Goal: Task Accomplishment & Management: Manage account settings

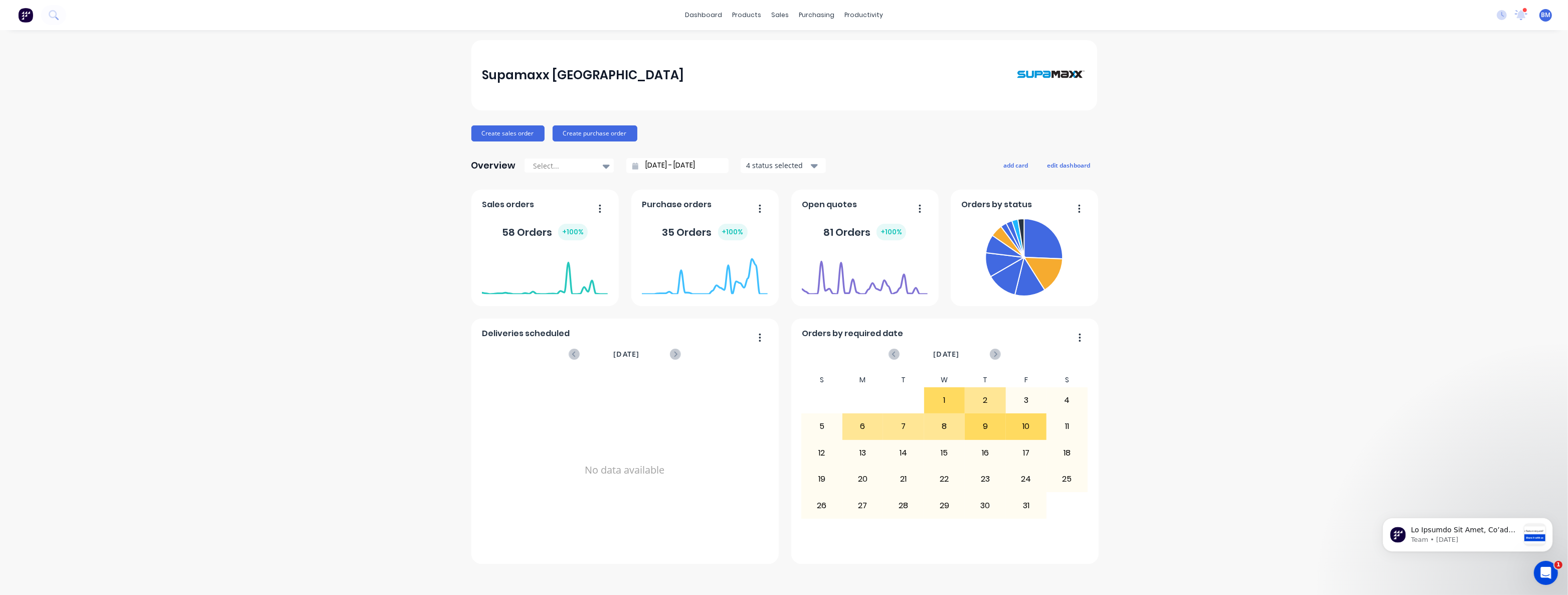
click at [319, 208] on div "Supamaxx Australia Create sales order Create purchase order Overview Select... …" at bounding box center [784, 312] width 1568 height 545
click at [381, 45] on div "Supamaxx Australia Create sales order Create purchase order Overview Select... …" at bounding box center [784, 312] width 1568 height 545
click at [332, 150] on div "Supamaxx Australia Create sales order Create purchase order Overview Select... …" at bounding box center [784, 312] width 1568 height 545
click at [332, 130] on div "Supamaxx Australia Create sales order Create purchase order Overview Select... …" at bounding box center [784, 312] width 1568 height 545
click at [203, 241] on div "Supamaxx Australia Create sales order Create purchase order Overview Select... …" at bounding box center [784, 312] width 1568 height 545
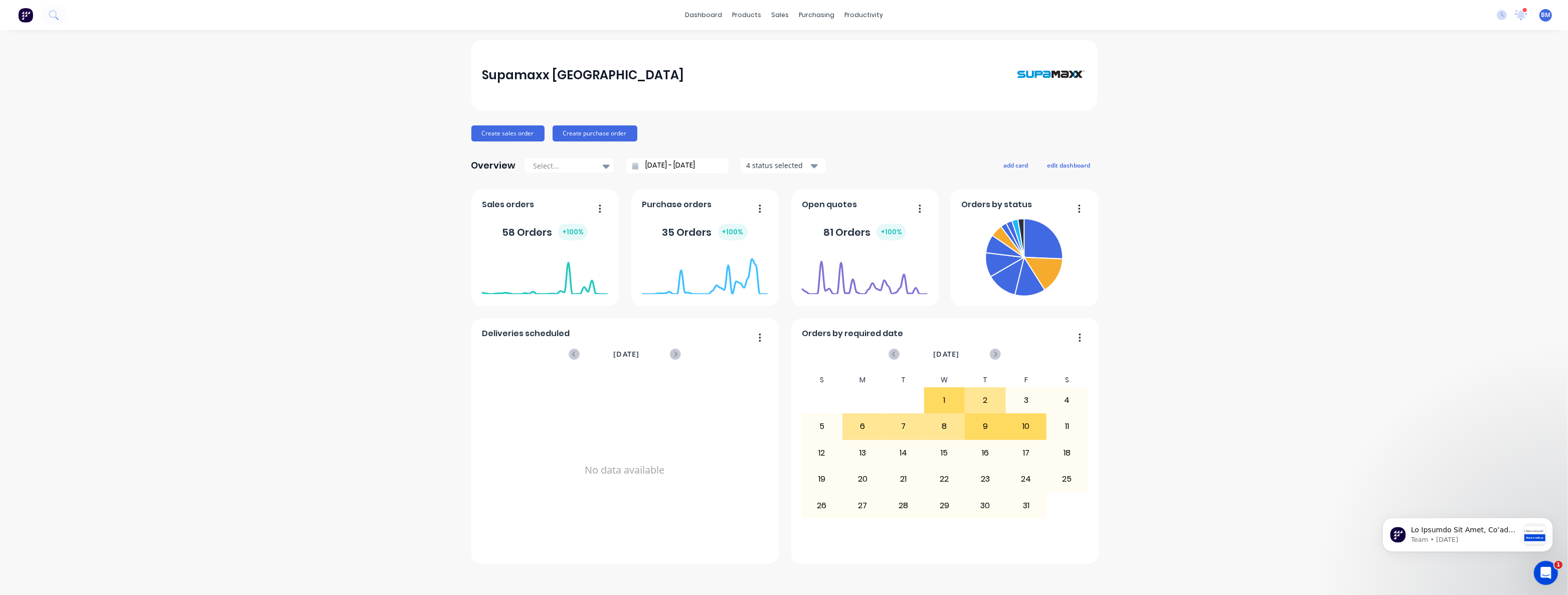
click at [201, 237] on div "Supamaxx Australia Create sales order Create purchase order Overview Select... …" at bounding box center [784, 312] width 1568 height 545
click at [377, 275] on div "Supamaxx Australia Create sales order Create purchase order Overview Select... …" at bounding box center [784, 312] width 1568 height 545
click at [366, 241] on div "Supamaxx Australia Create sales order Create purchase order Overview Select... …" at bounding box center [784, 312] width 1568 height 545
click at [373, 155] on div "Supamaxx Australia Create sales order Create purchase order Overview Select... …" at bounding box center [784, 312] width 1568 height 545
click at [396, 154] on div "Supamaxx Australia Create sales order Create purchase order Overview Select... …" at bounding box center [784, 312] width 1568 height 545
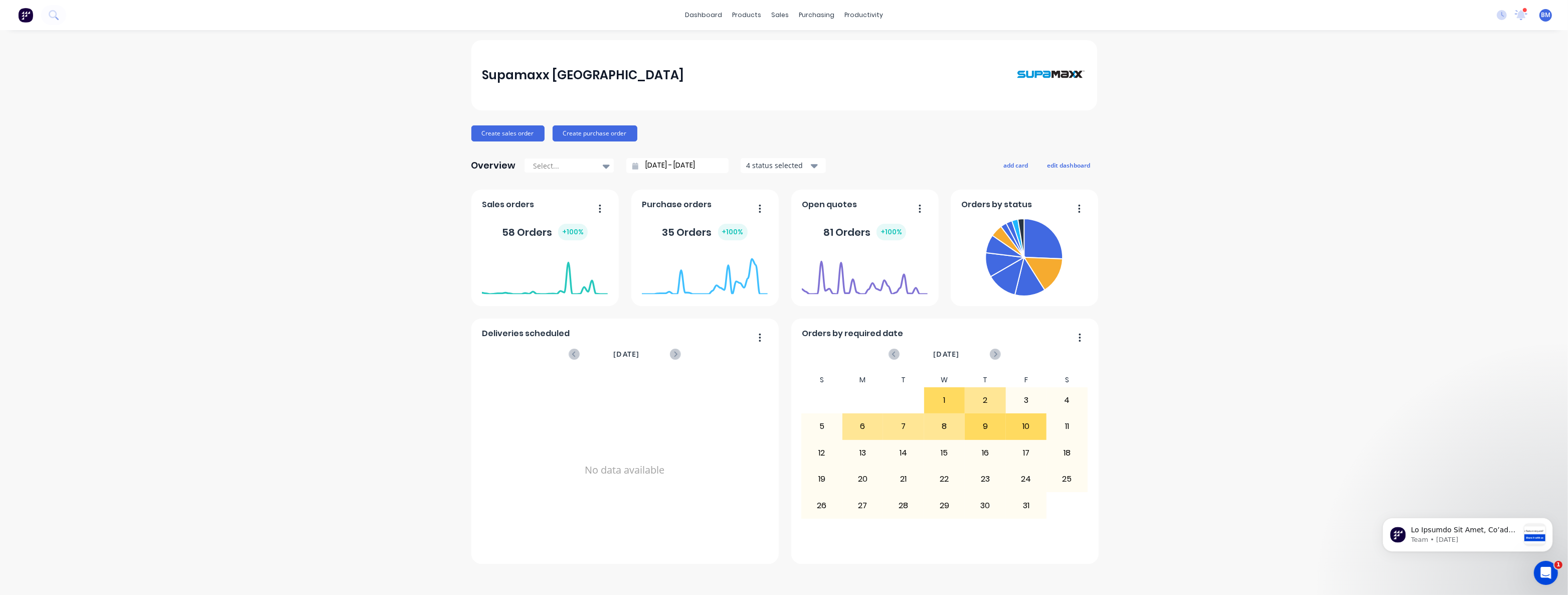
click at [396, 154] on div "Supamaxx Australia Create sales order Create purchase order Overview Select... …" at bounding box center [784, 312] width 1568 height 545
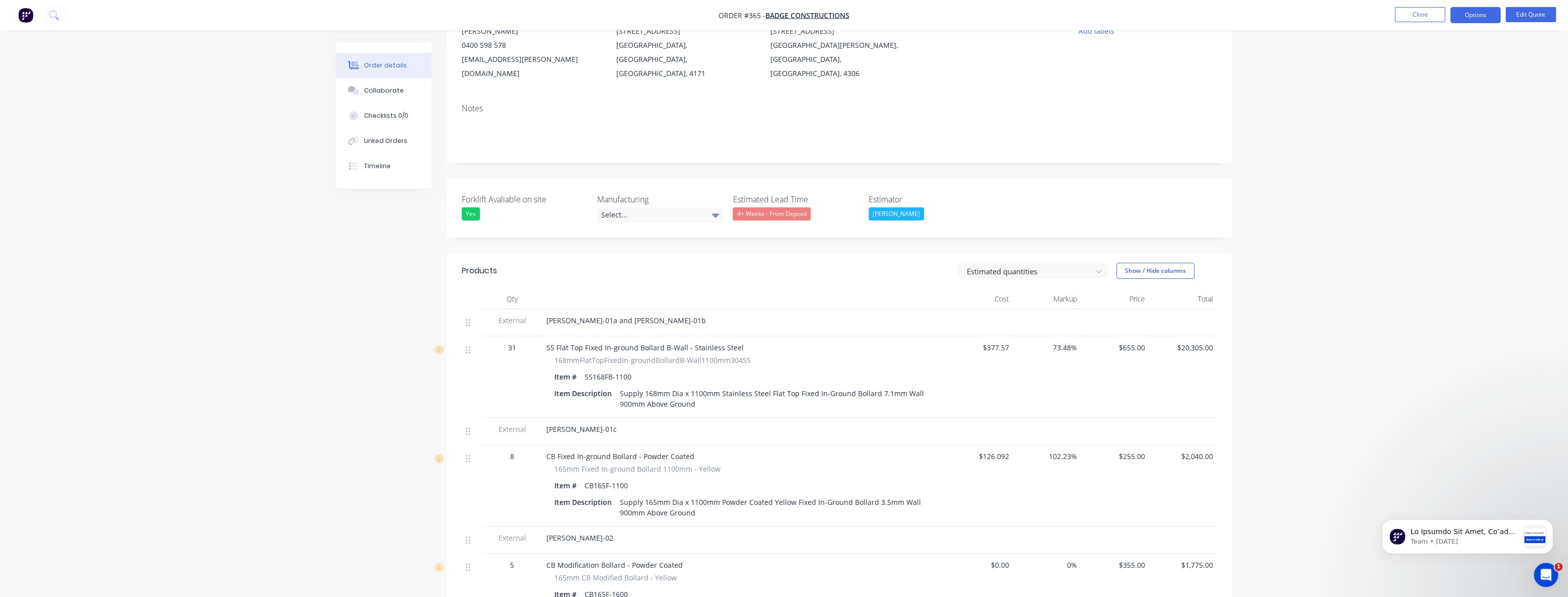
scroll to position [137, 0]
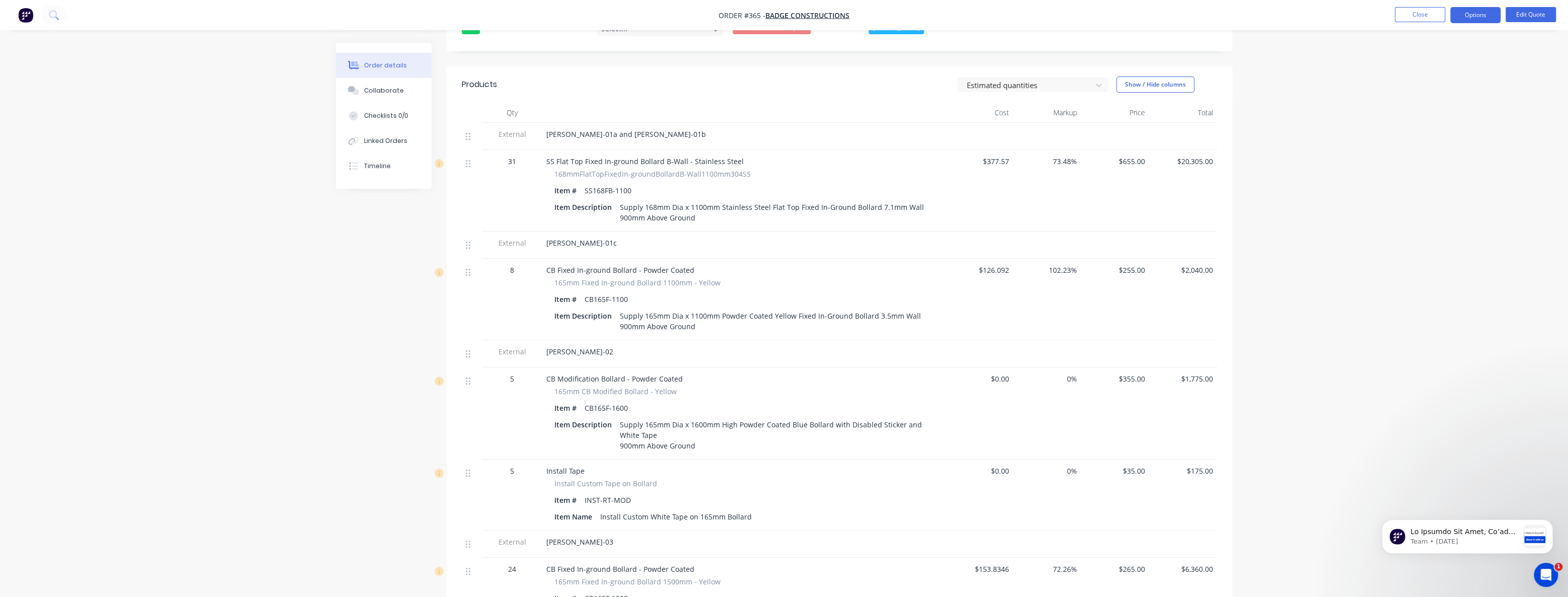
scroll to position [320, 0]
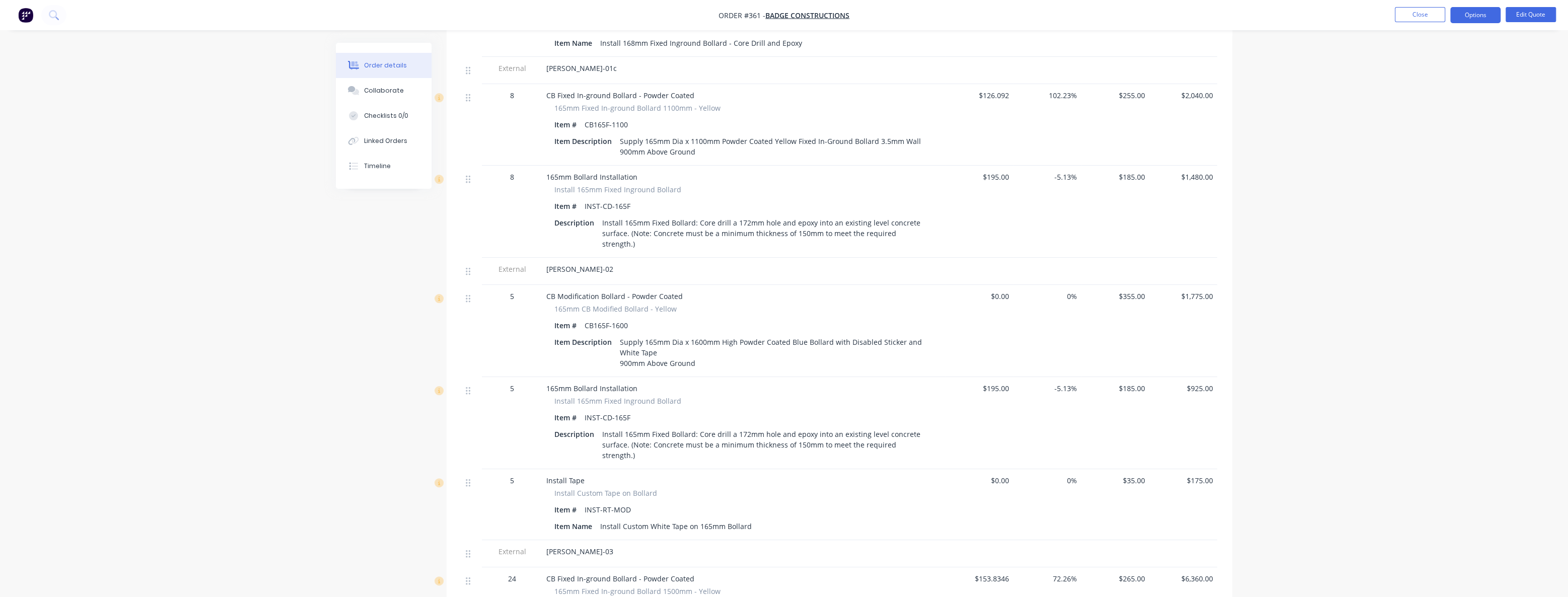
scroll to position [549, 0]
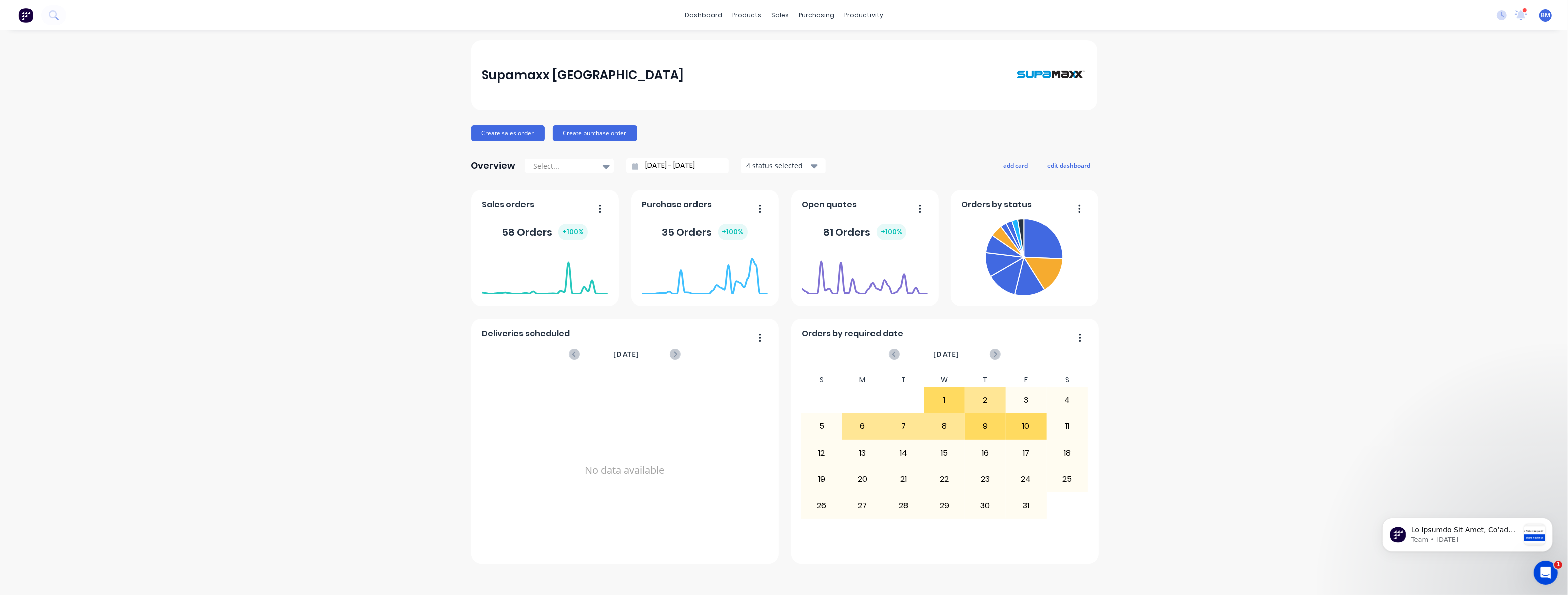
click at [301, 158] on div "Supamaxx Australia Create sales order Create purchase order Overview Select... …" at bounding box center [784, 312] width 1568 height 545
drag, startPoint x: 287, startPoint y: 147, endPoint x: 279, endPoint y: 143, distance: 8.9
click at [288, 147] on div "Supamaxx Australia Create sales order Create purchase order Overview Select... …" at bounding box center [784, 312] width 1568 height 545
click at [811, 46] on div "Sales Orders" at bounding box center [817, 48] width 41 height 9
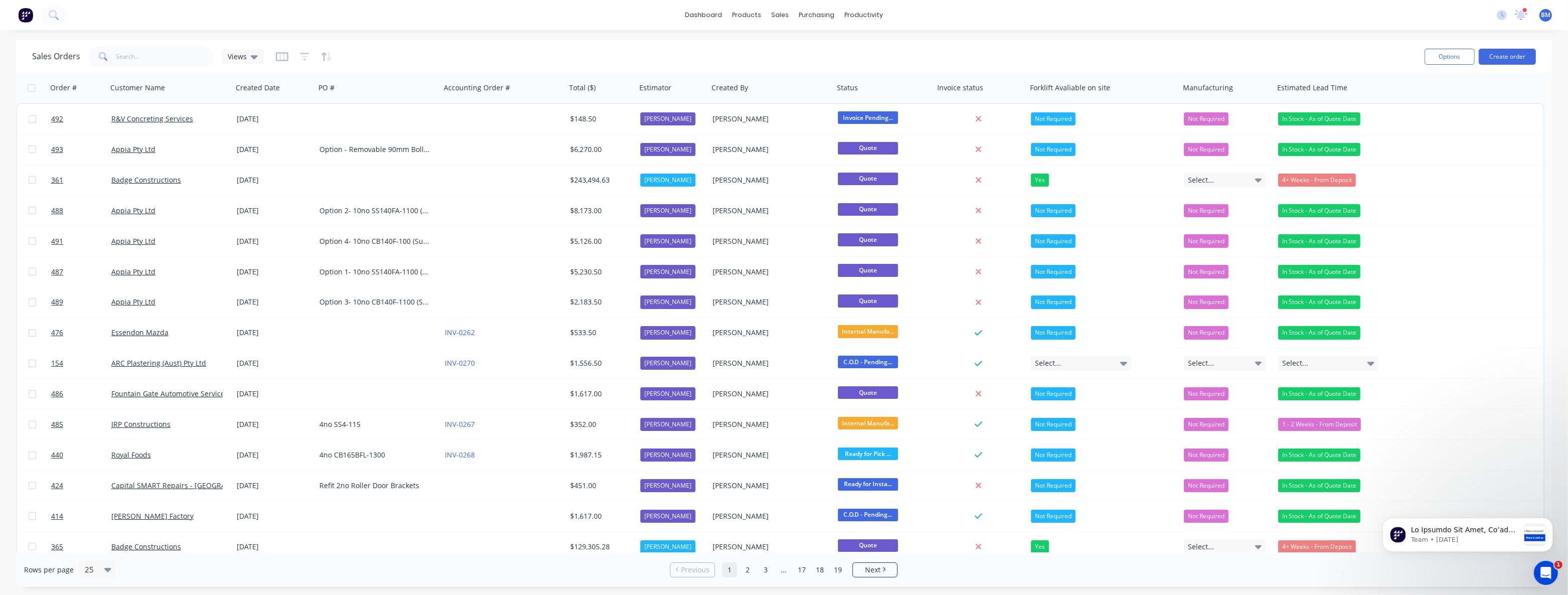
click at [388, 50] on div "Sales Orders Views" at bounding box center [724, 56] width 1384 height 24
click at [360, 9] on div "dashboard products sales purchasing productivity dashboard products Product Cat…" at bounding box center [784, 15] width 1568 height 30
click at [375, 7] on div "dashboard products sales purchasing productivity dashboard products Product Cat…" at bounding box center [784, 15] width 1568 height 30
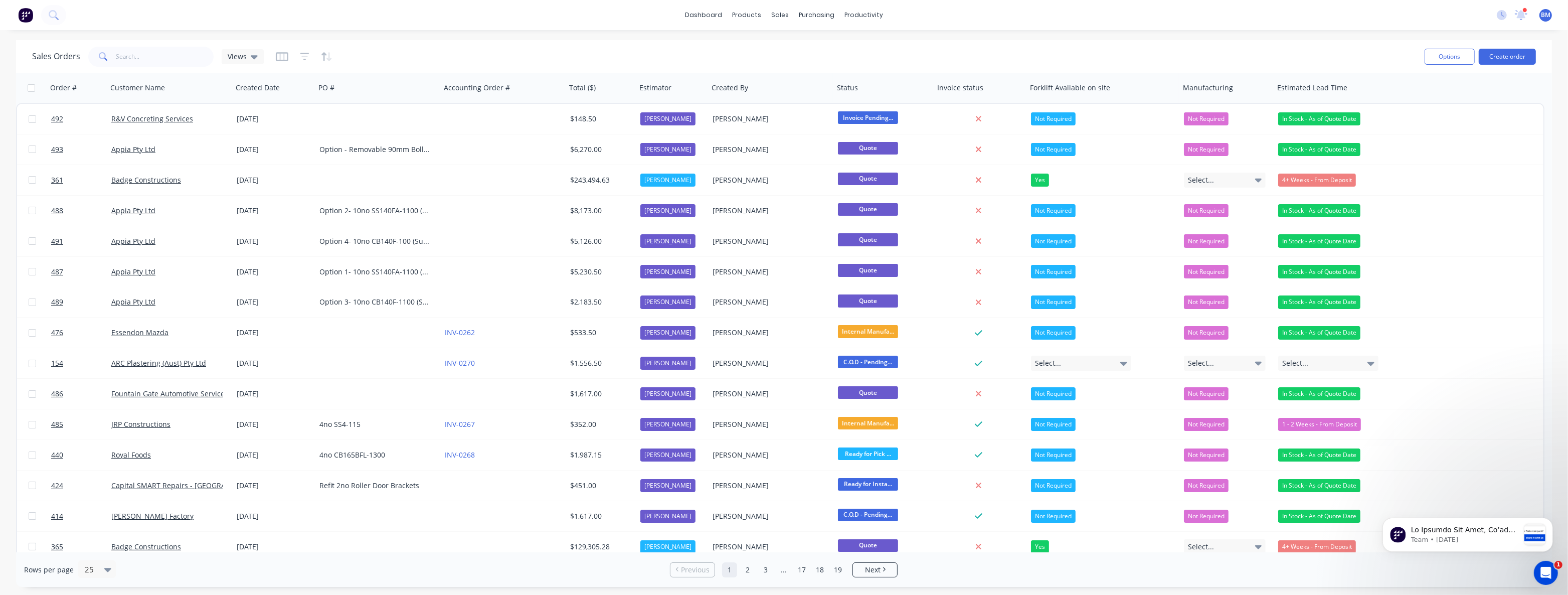
click at [436, 62] on div "Sales Orders Views" at bounding box center [724, 56] width 1384 height 24
click at [437, 57] on div "Sales Orders Views" at bounding box center [724, 56] width 1384 height 24
click at [386, 50] on div "Sales Orders Views" at bounding box center [724, 56] width 1384 height 24
click at [461, 50] on div "Sales Orders Views" at bounding box center [724, 56] width 1384 height 24
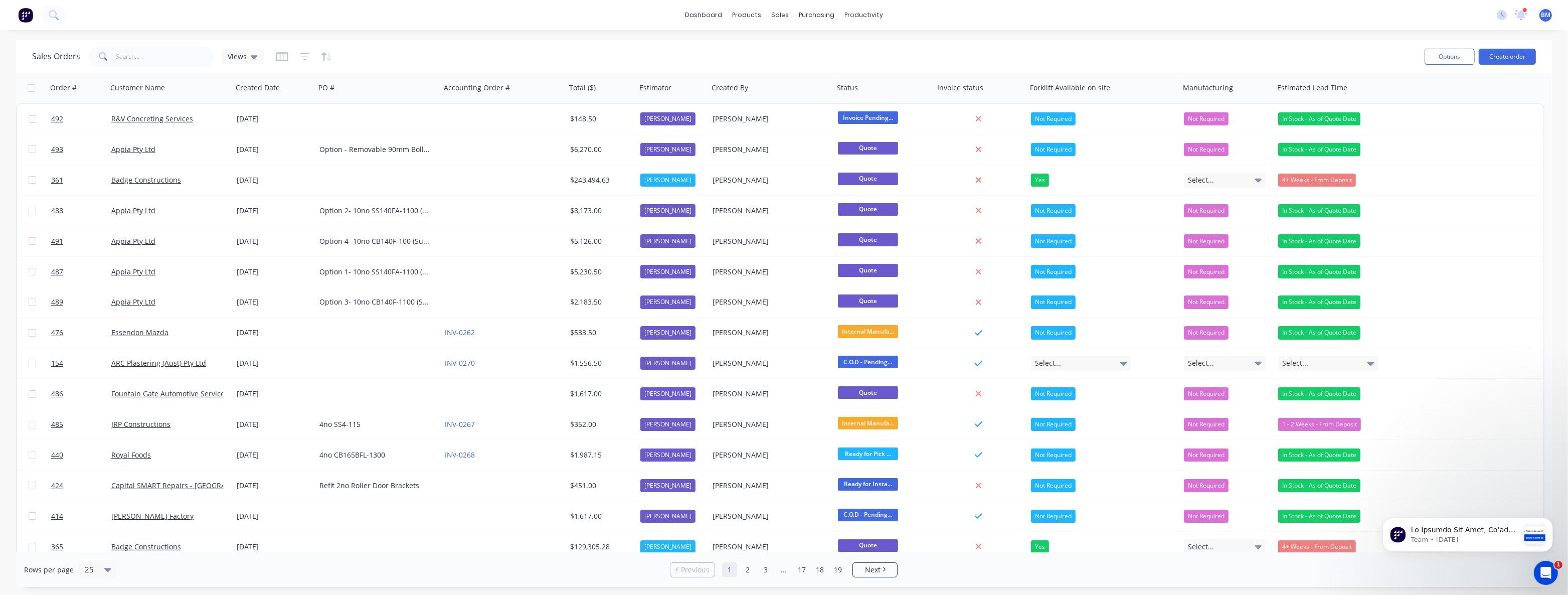
click at [461, 50] on div "Sales Orders Views" at bounding box center [724, 56] width 1384 height 24
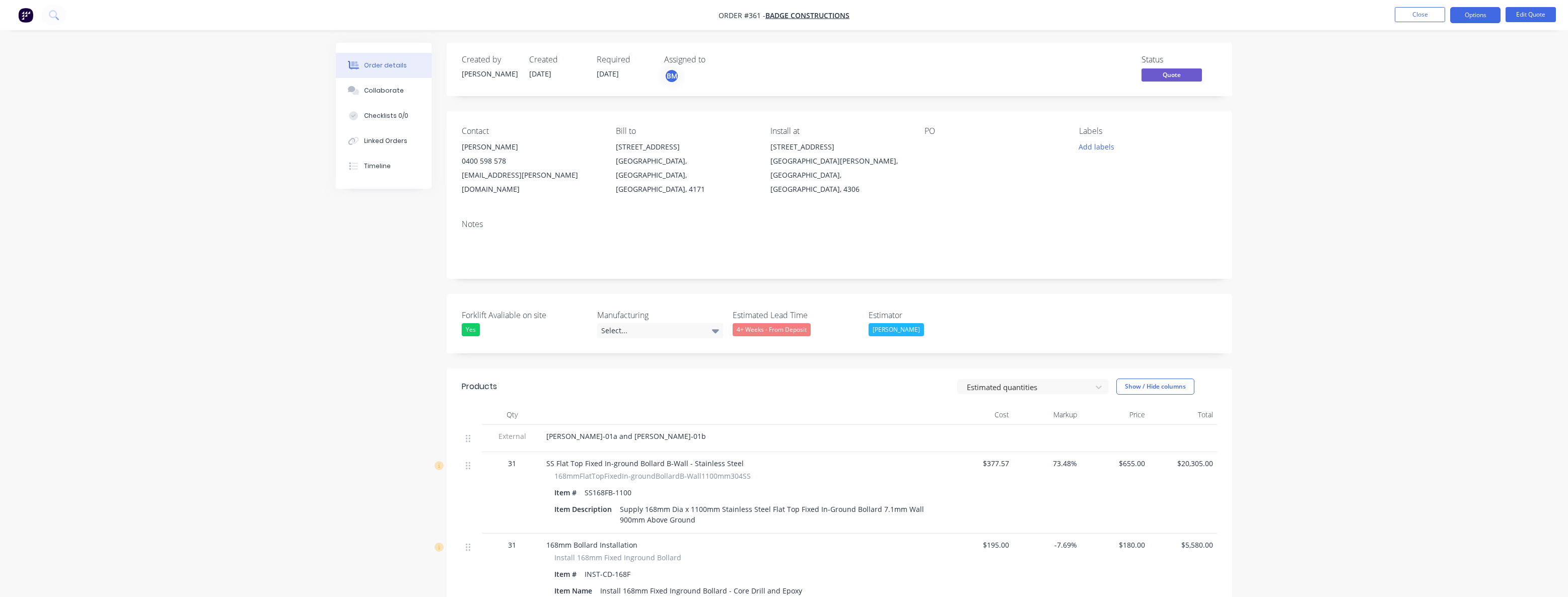
scroll to position [549, 0]
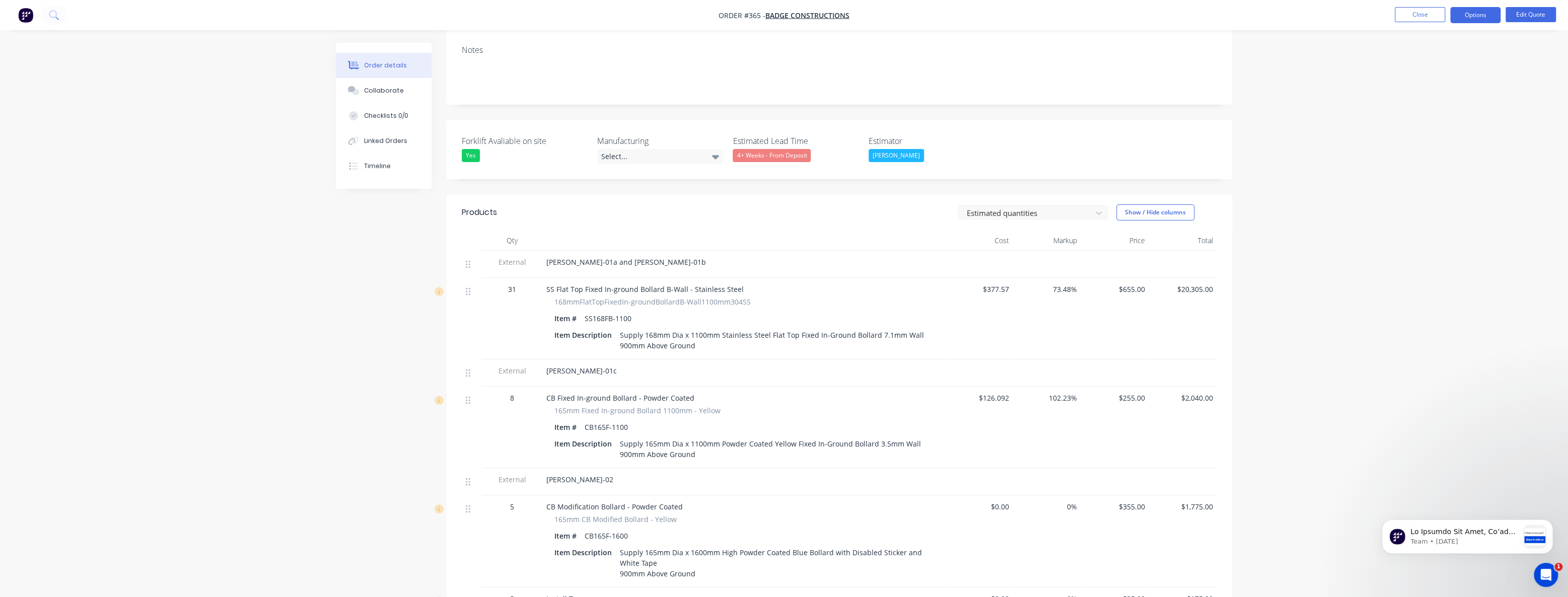
scroll to position [137, 0]
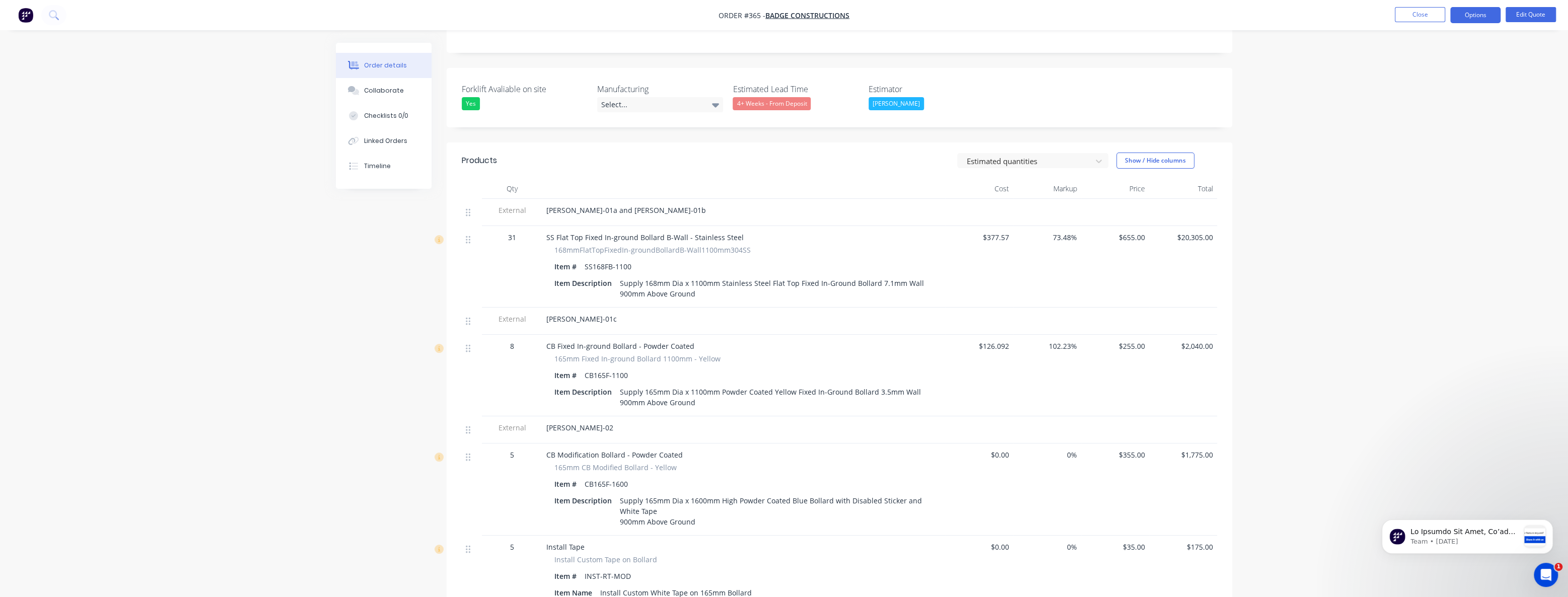
scroll to position [229, 0]
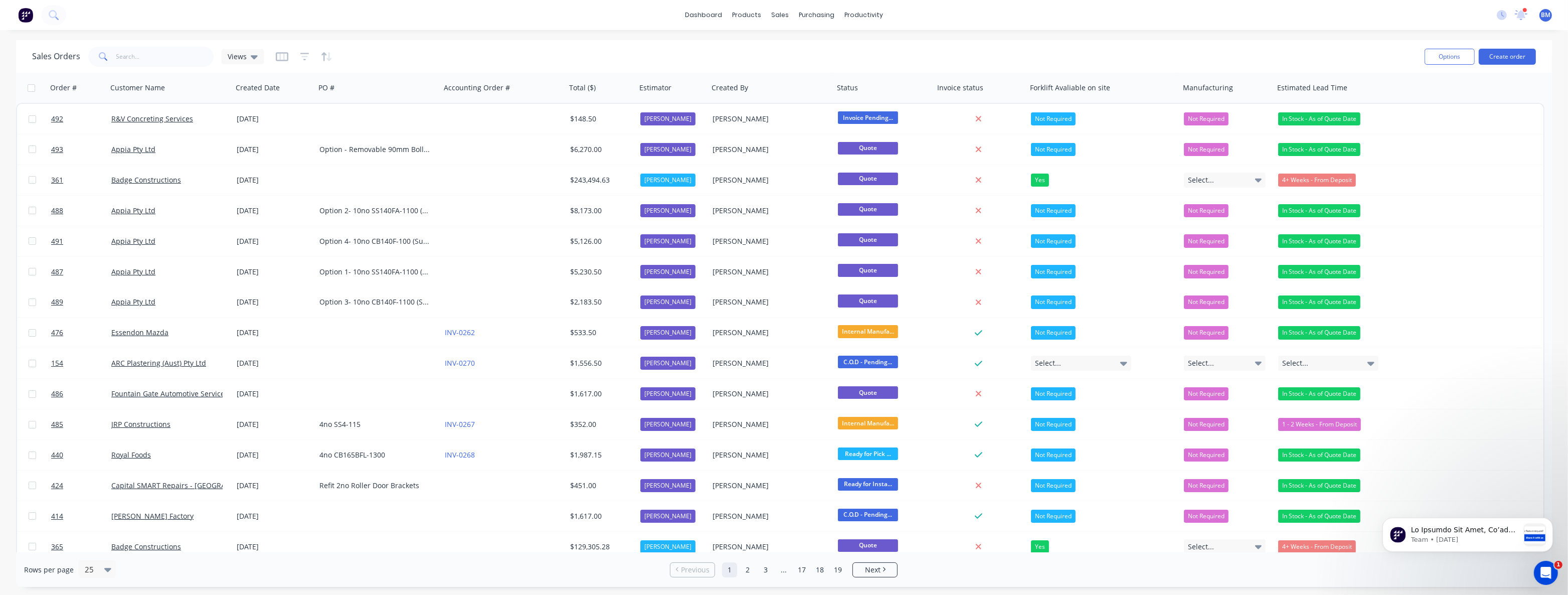
click at [207, 13] on div "dashboard products sales purchasing productivity dashboard products Product Cat…" at bounding box center [784, 15] width 1568 height 30
click at [177, 51] on input "text" at bounding box center [165, 57] width 98 height 20
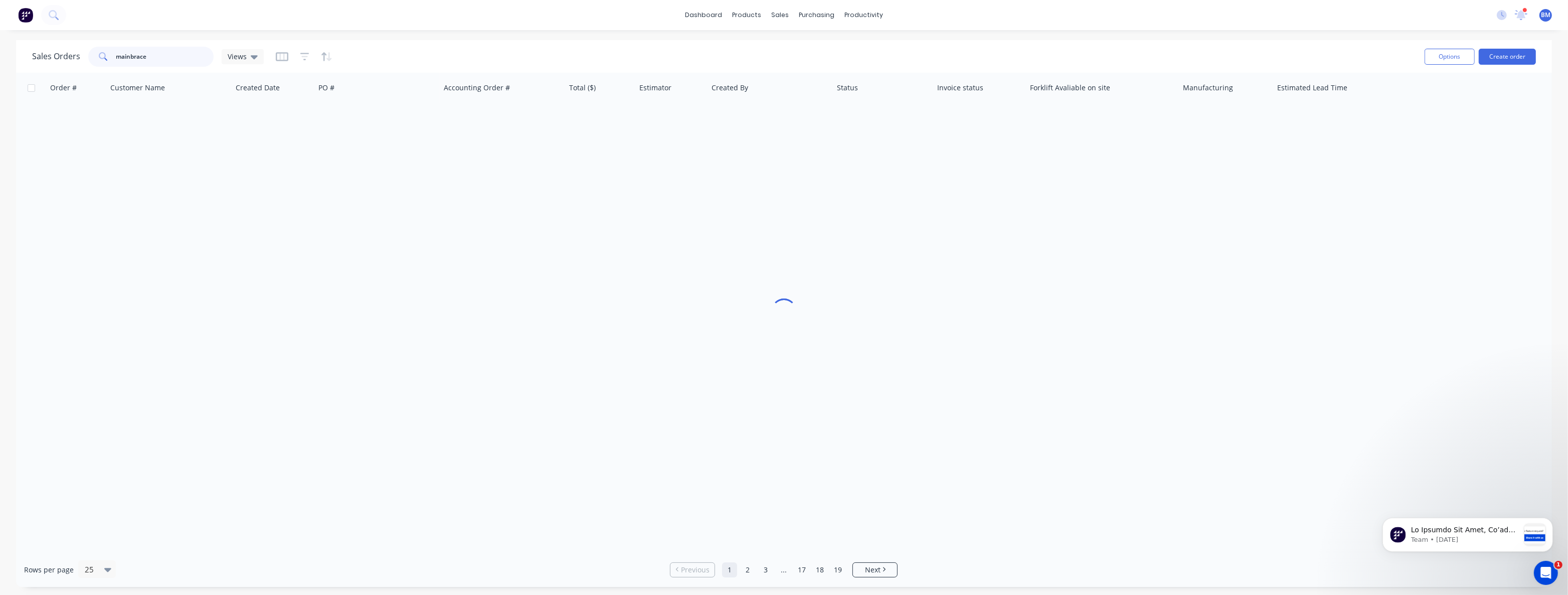
type input "mainbrace"
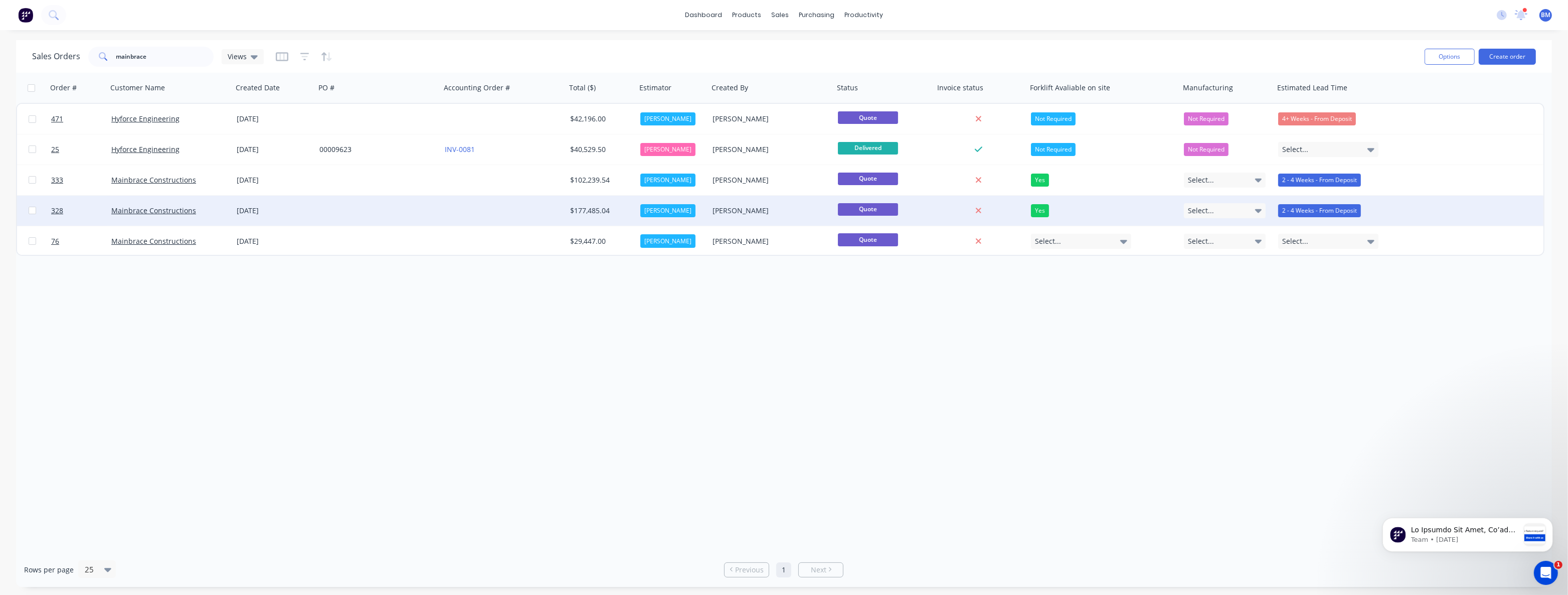
click at [383, 206] on div at bounding box center [378, 210] width 125 height 30
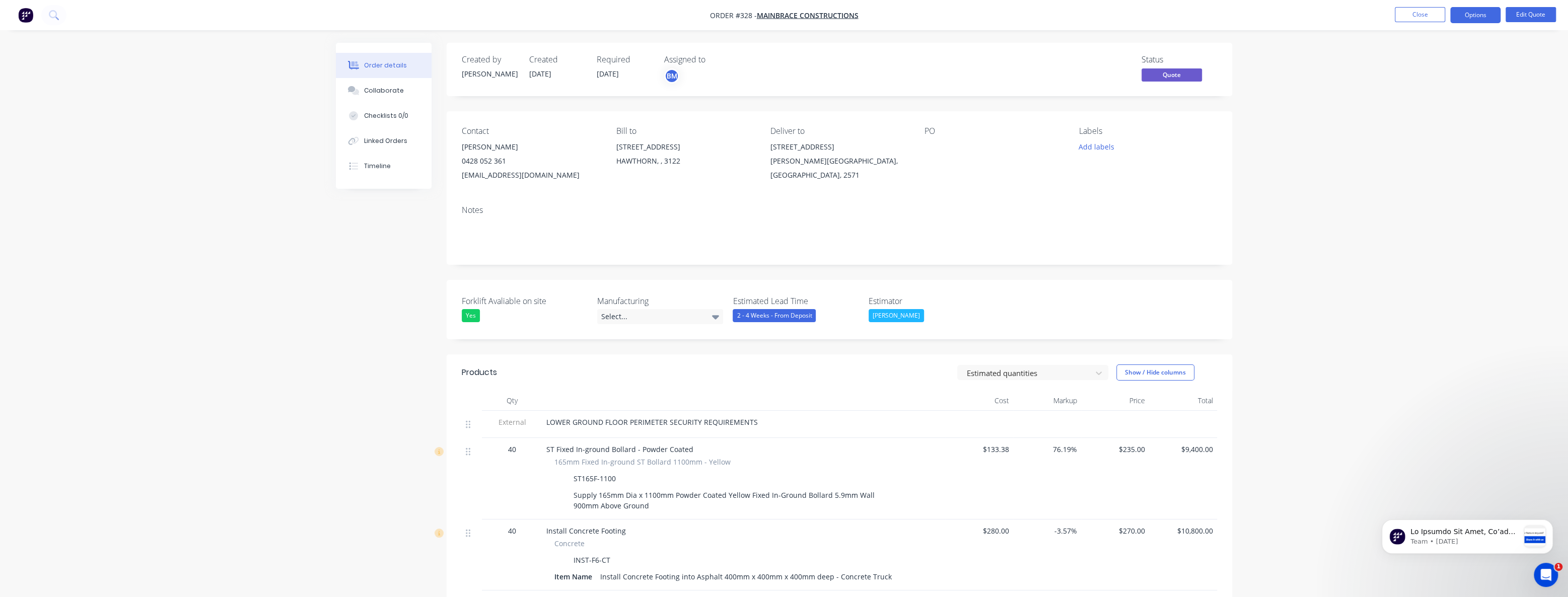
click at [25, 11] on img "button" at bounding box center [26, 15] width 15 height 15
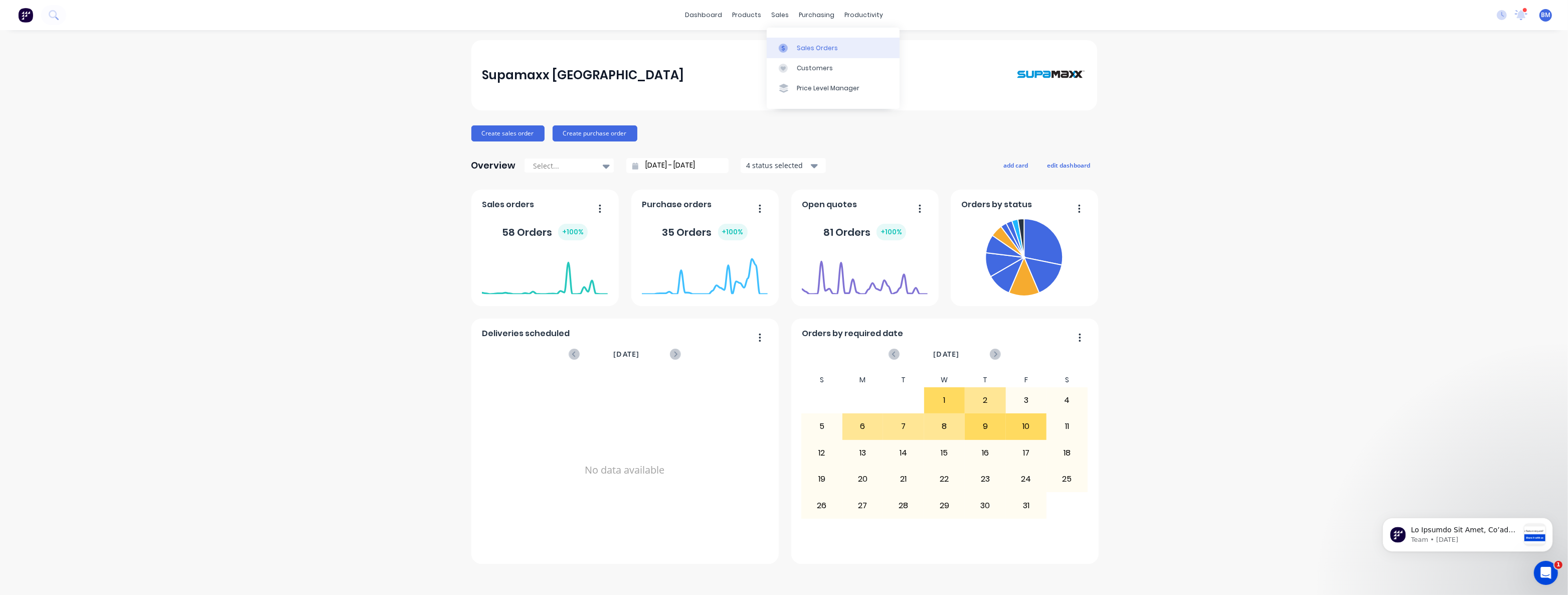
click at [802, 47] on div "Sales Orders" at bounding box center [817, 48] width 41 height 9
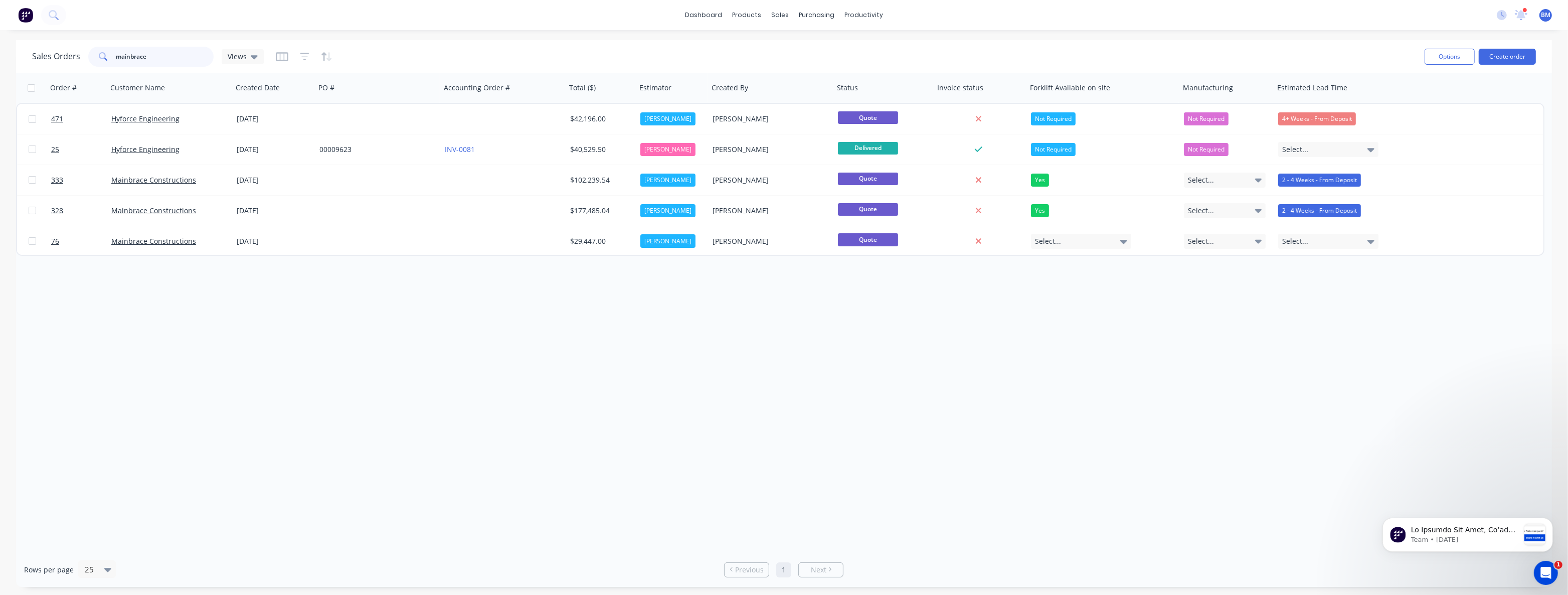
drag, startPoint x: 170, startPoint y: 58, endPoint x: 96, endPoint y: 55, distance: 74.1
click at [96, 55] on div "mainbrace" at bounding box center [151, 57] width 125 height 20
type input "shape"
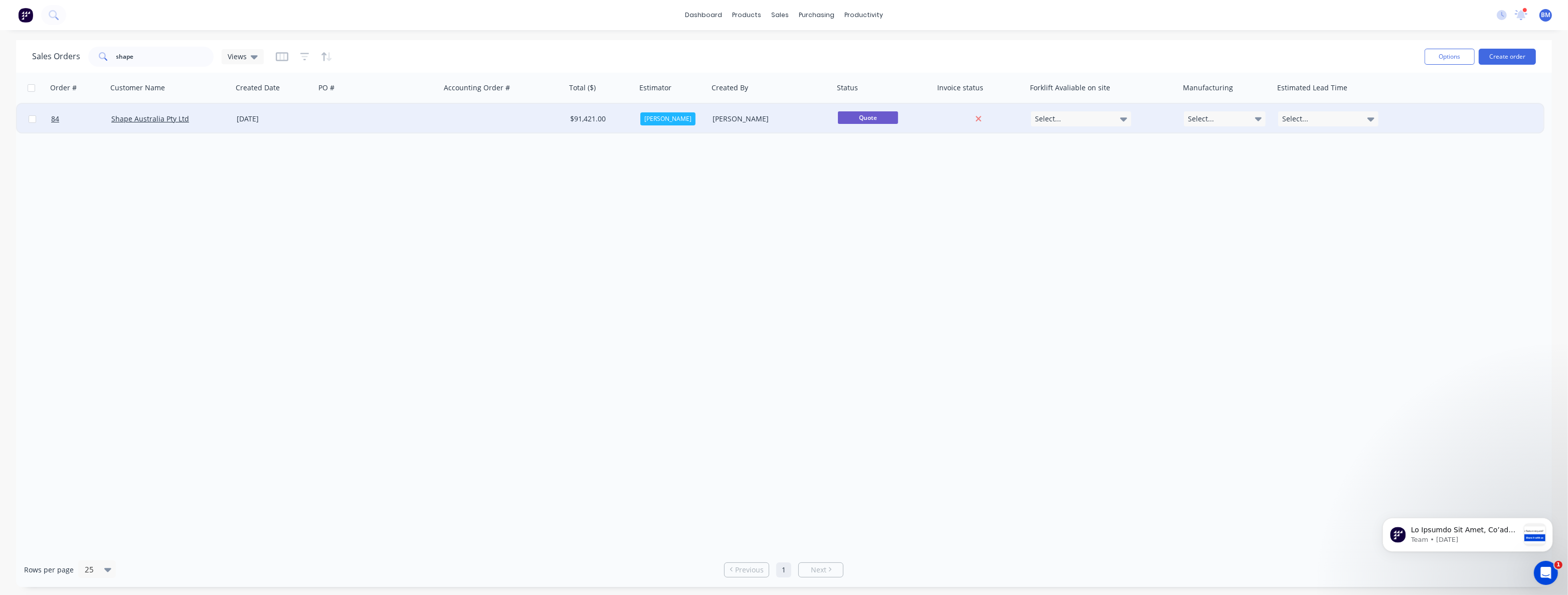
click at [349, 117] on div at bounding box center [378, 119] width 125 height 30
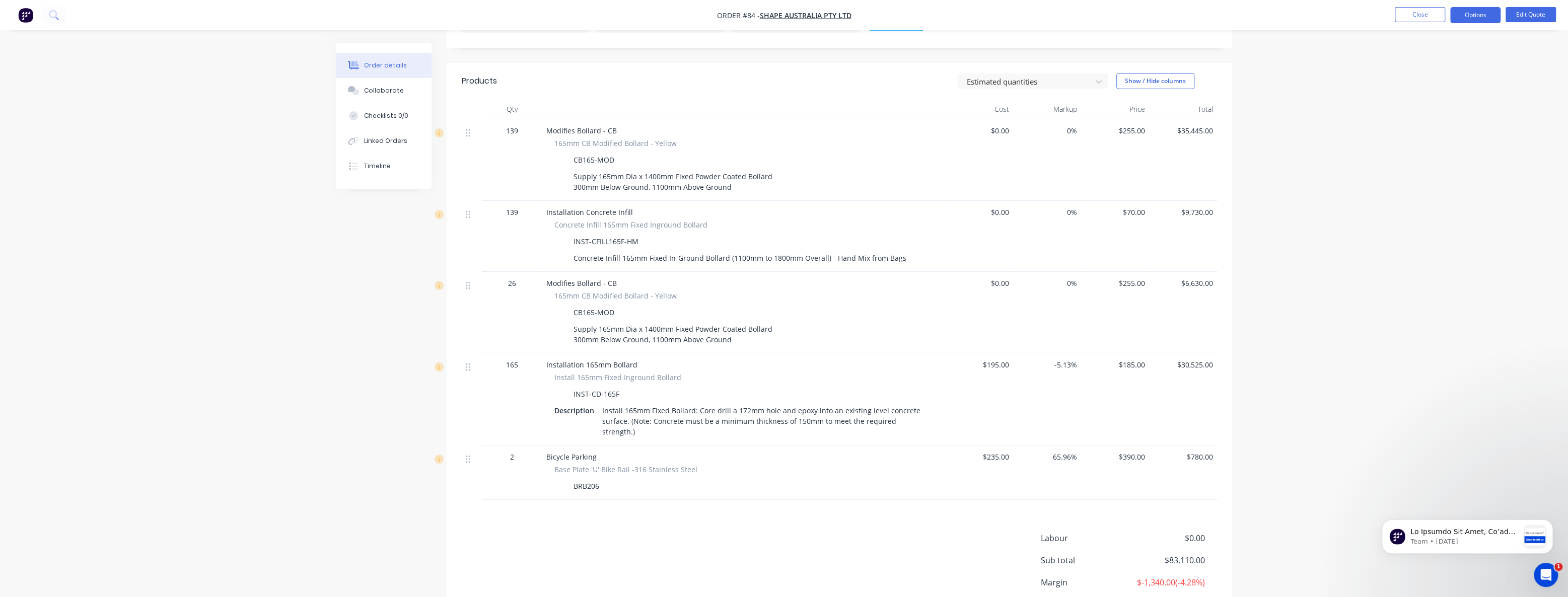
scroll to position [320, 0]
click at [263, 284] on div "Order details Collaborate Checklists 0/0 Linked Orders Timeline Order details C…" at bounding box center [784, 179] width 1568 height 998
click at [1522, 15] on button "Edit Quote" at bounding box center [1531, 15] width 50 height 15
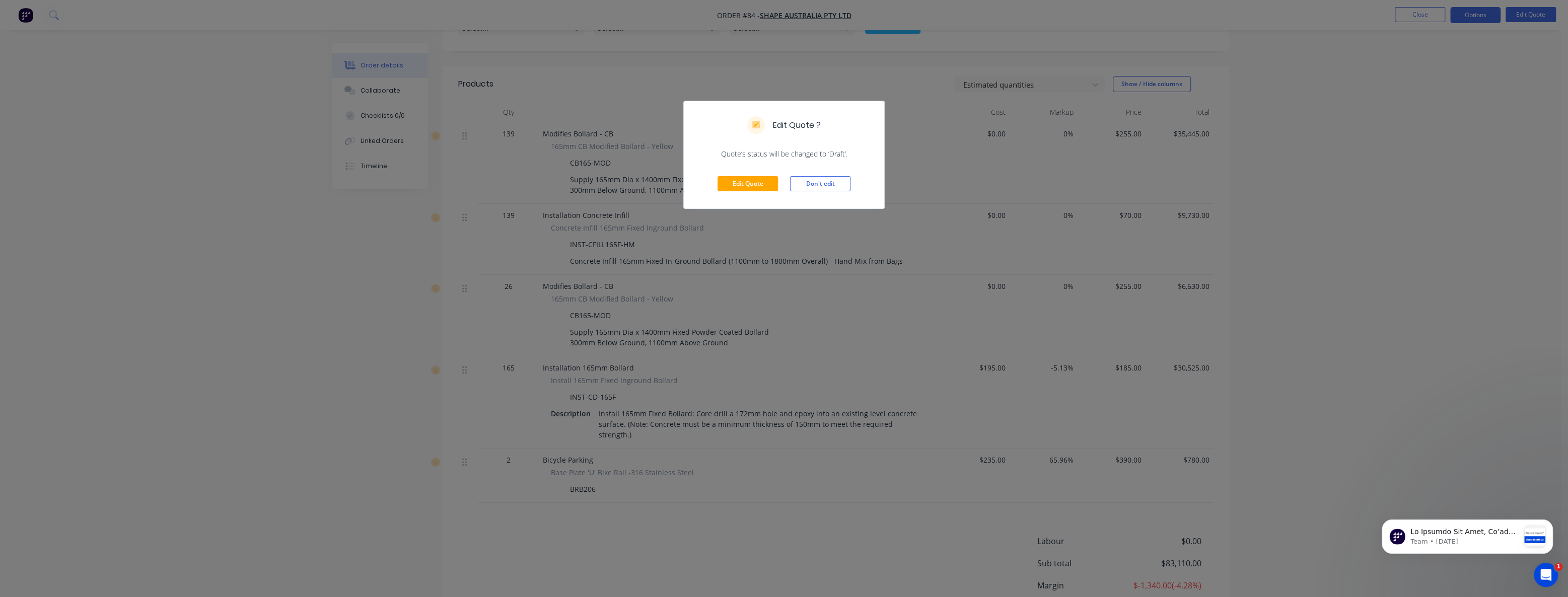
click at [273, 306] on div "Edit Quote ? Quote’s status will be changed to ‘Draft’. Edit Quote Don't edit" at bounding box center [784, 298] width 1568 height 597
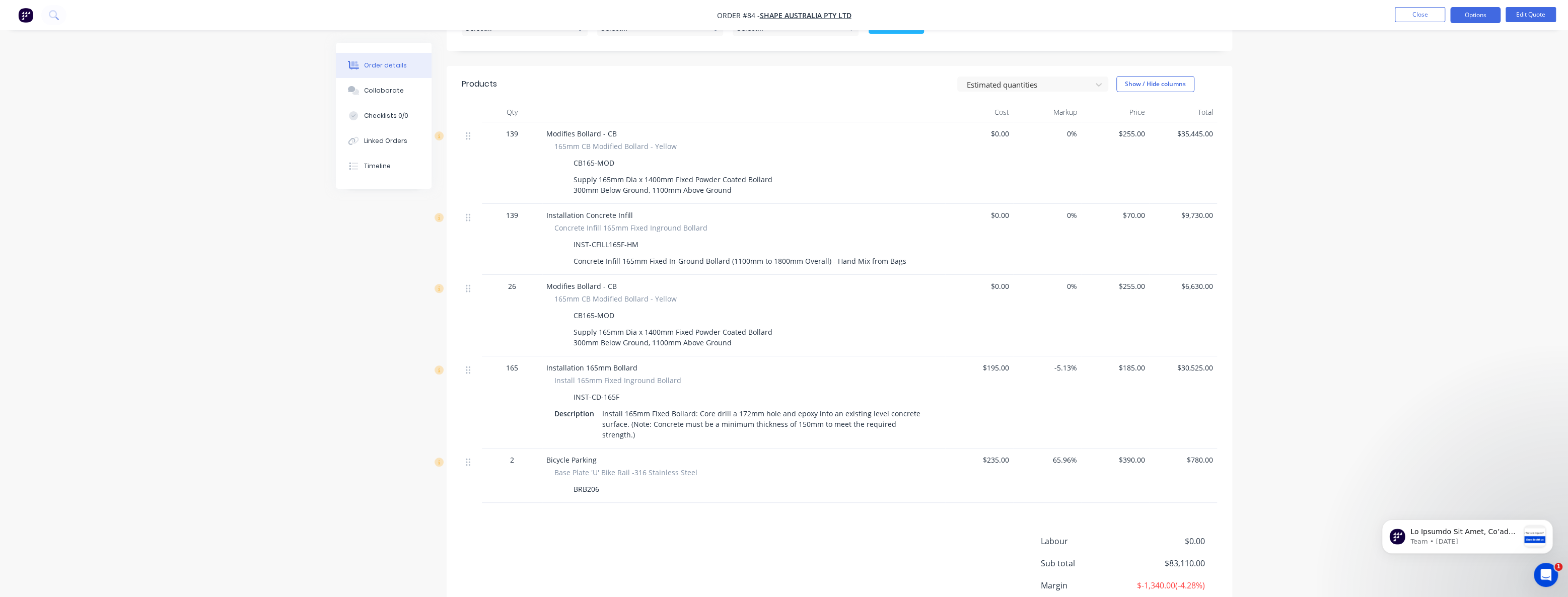
click at [519, 362] on div "165" at bounding box center [512, 367] width 53 height 10
click at [1529, 10] on button "Edit Quote" at bounding box center [1531, 15] width 50 height 15
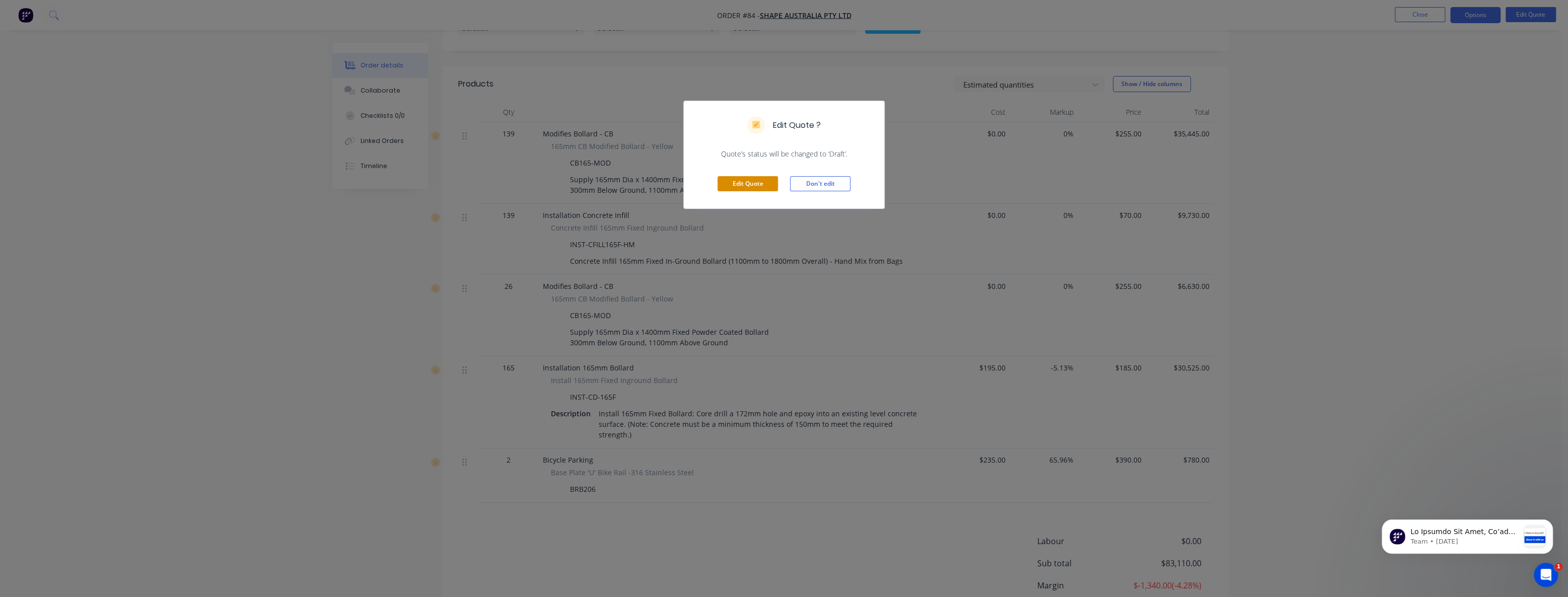
click at [740, 179] on button "Edit Quote" at bounding box center [748, 183] width 61 height 15
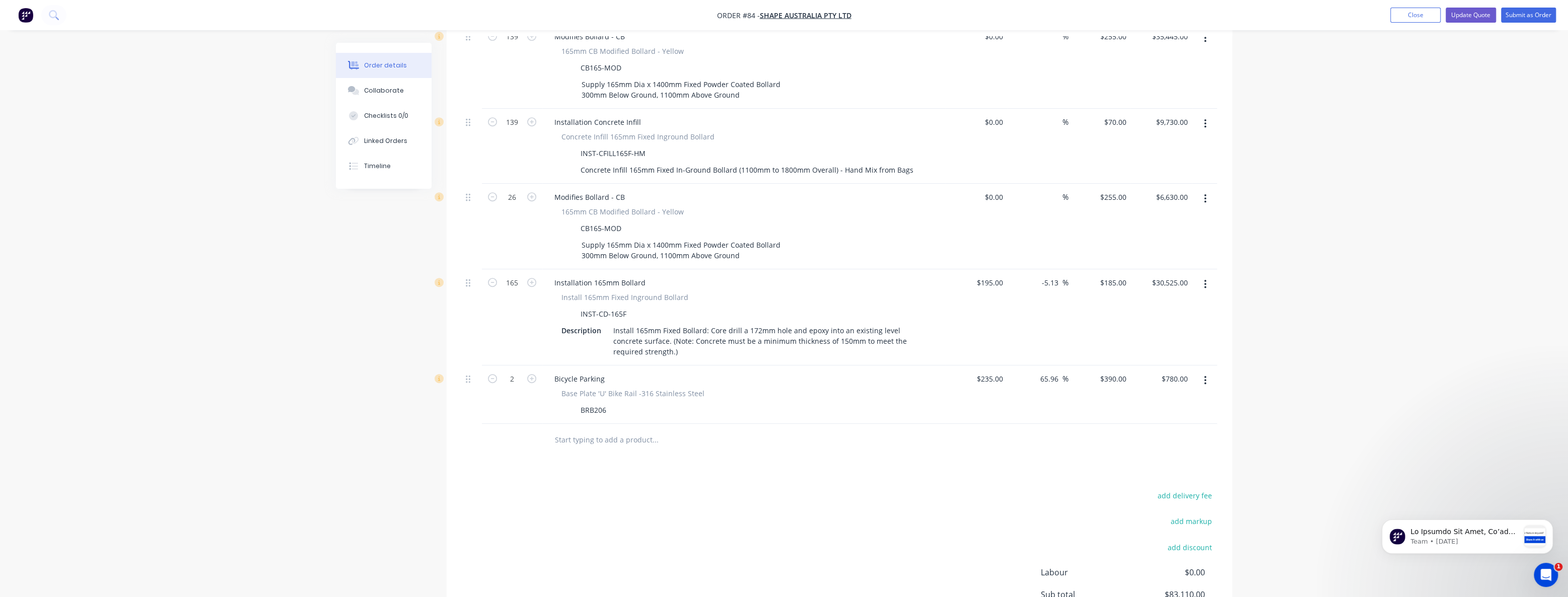
scroll to position [504, 0]
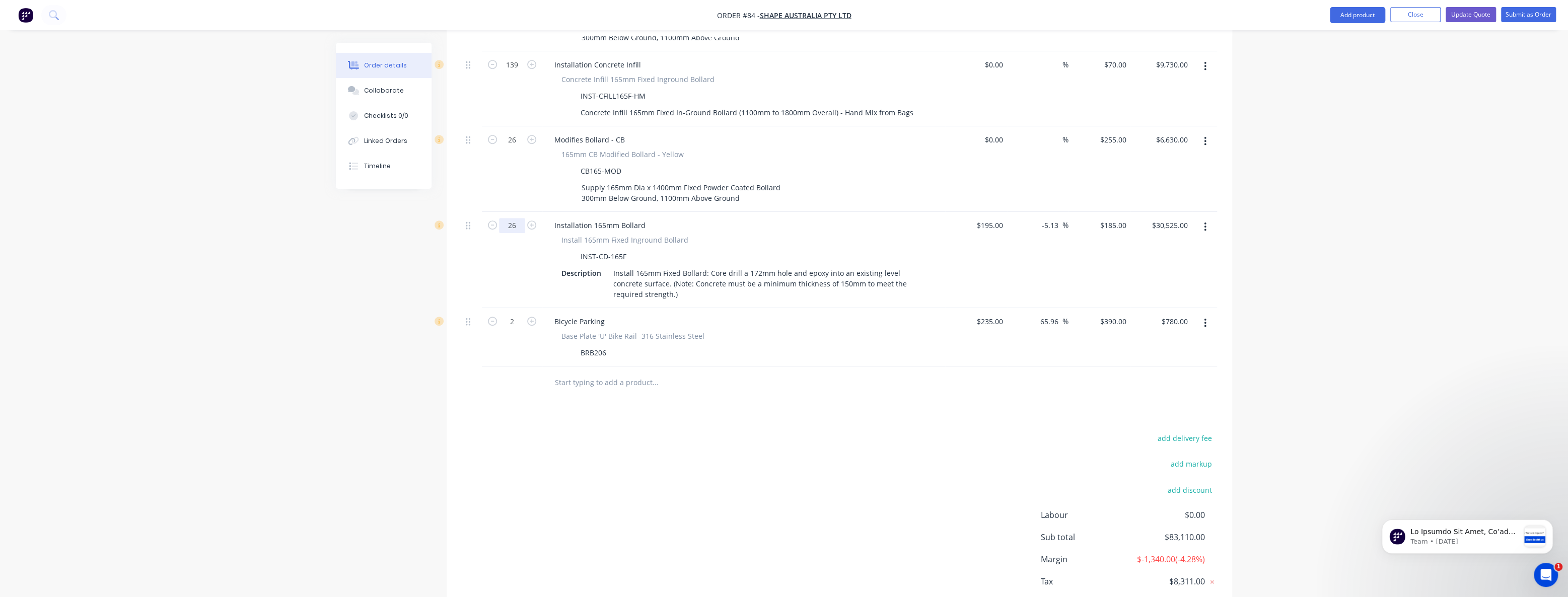
type input "26"
type input "$4,810.00"
click at [328, 307] on div "Order details Collaborate Checklists 0/0 Linked Orders Timeline Order details C…" at bounding box center [784, 97] width 916 height 1116
click at [1473, 13] on button "Update Quote" at bounding box center [1471, 15] width 50 height 15
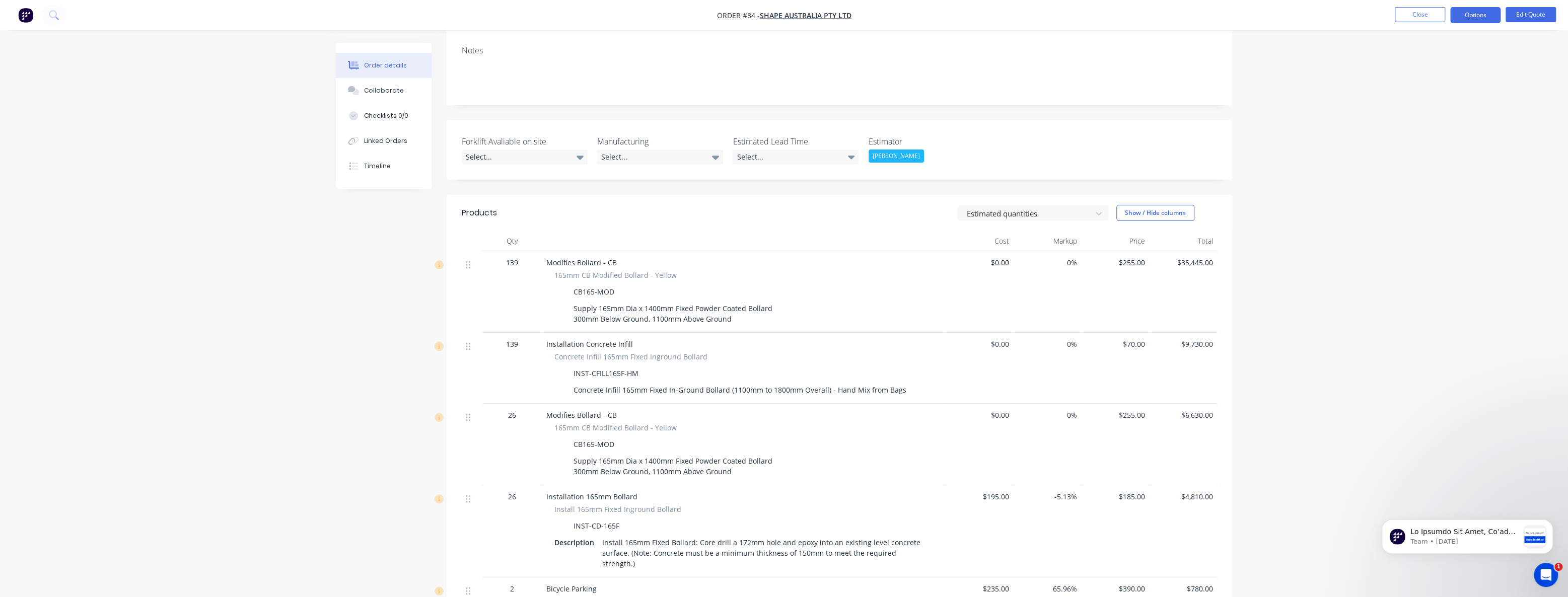
scroll to position [133, 0]
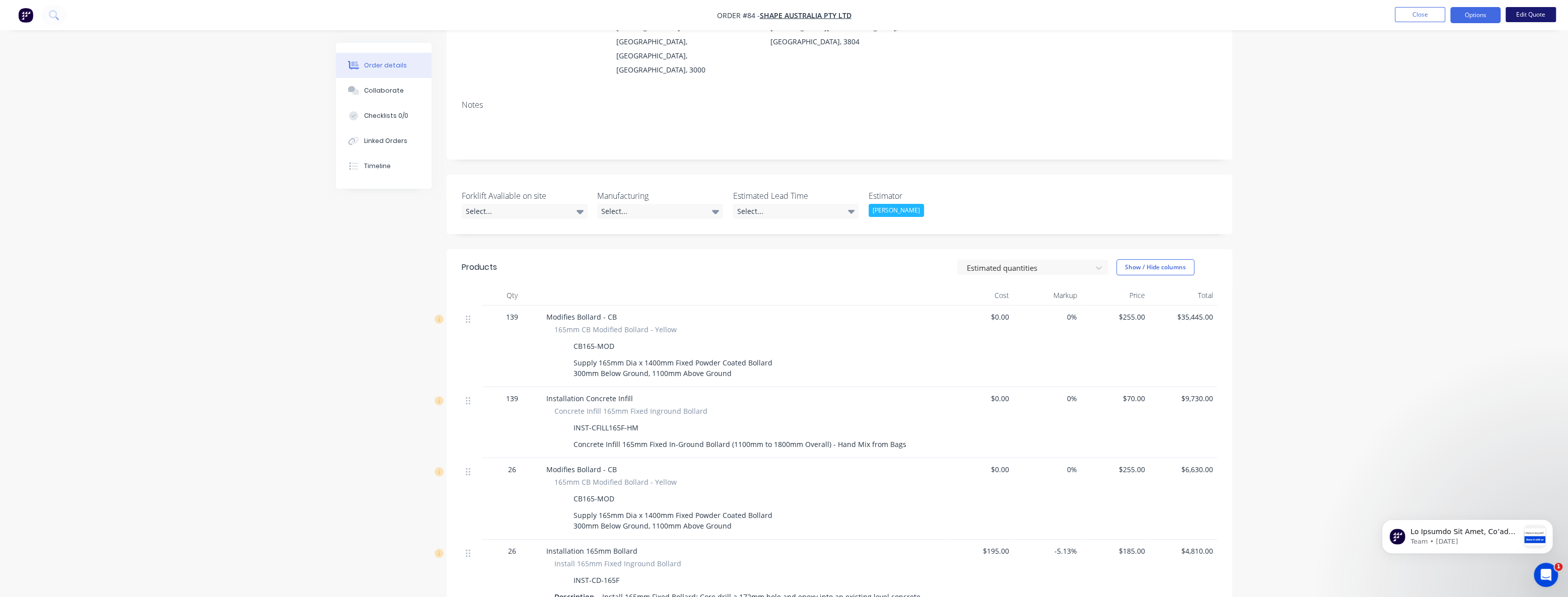
click at [1534, 13] on button "Edit Quote" at bounding box center [1531, 15] width 50 height 15
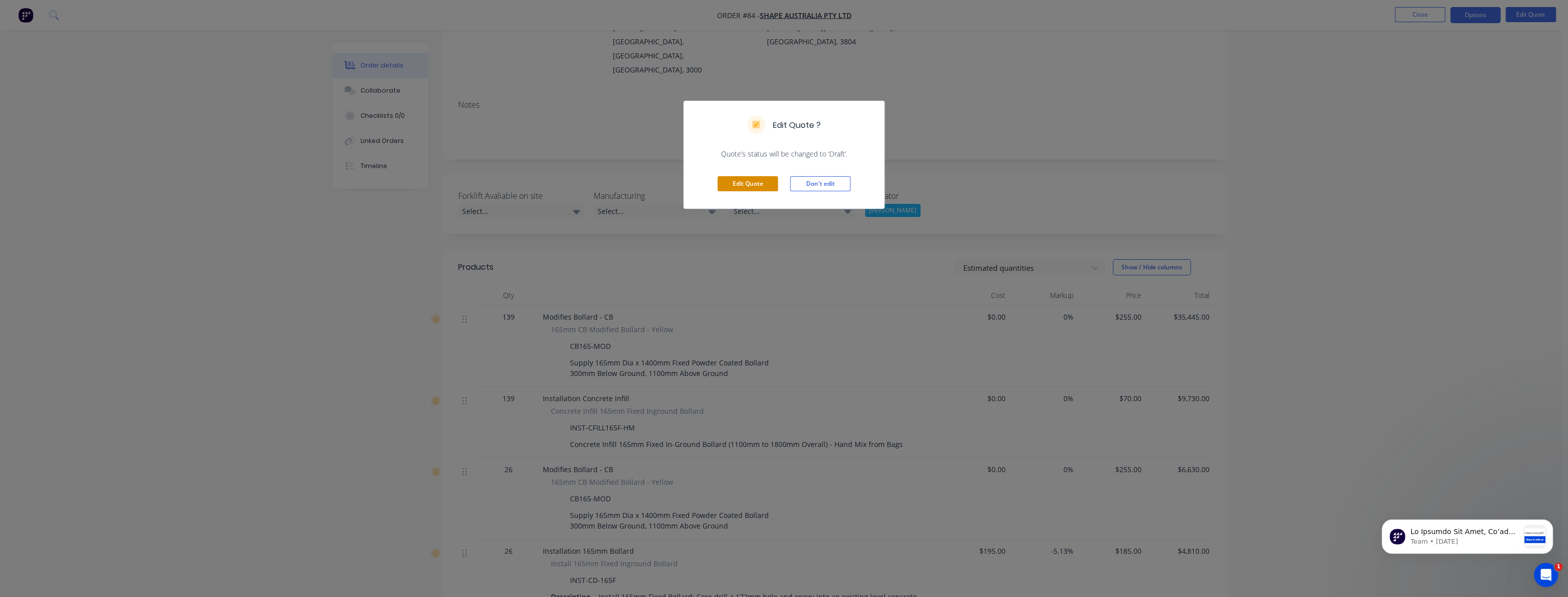
click at [745, 180] on button "Edit Quote" at bounding box center [748, 183] width 61 height 15
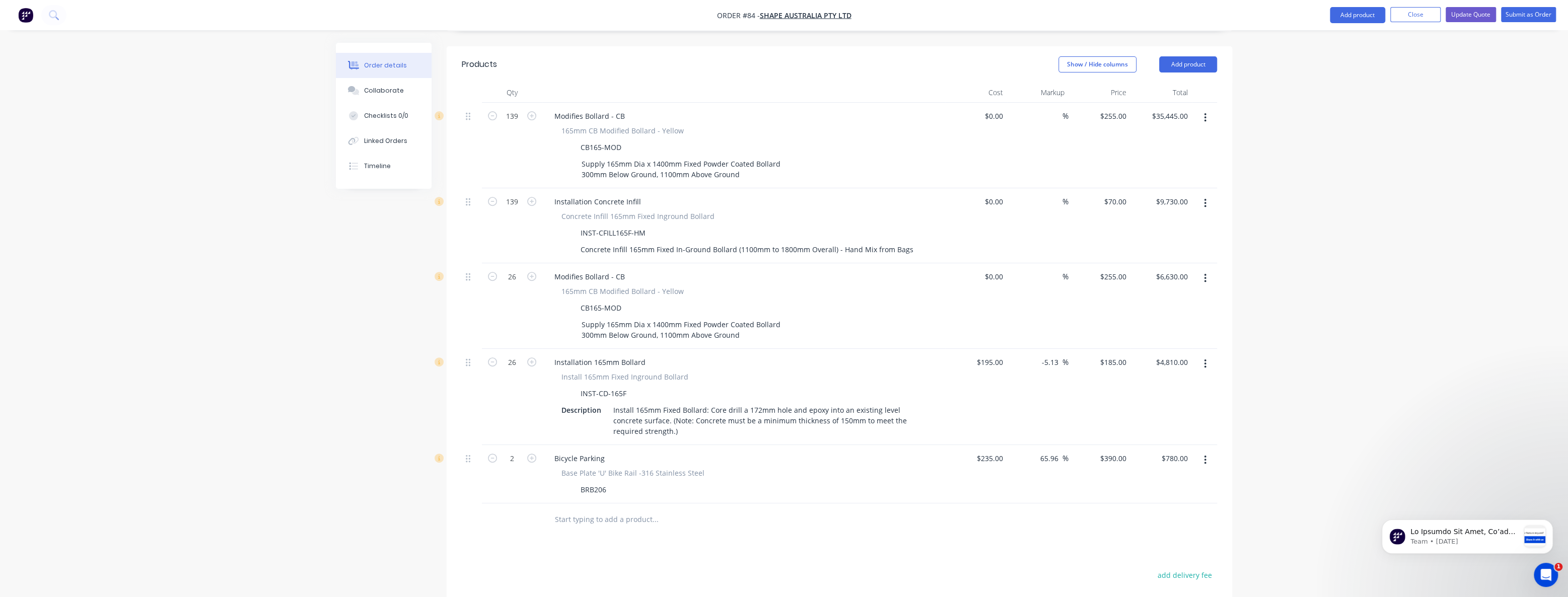
scroll to position [366, 0]
click at [1171, 57] on button "Add product" at bounding box center [1188, 65] width 58 height 16
click at [1164, 83] on div "Product catalogue" at bounding box center [1169, 90] width 78 height 15
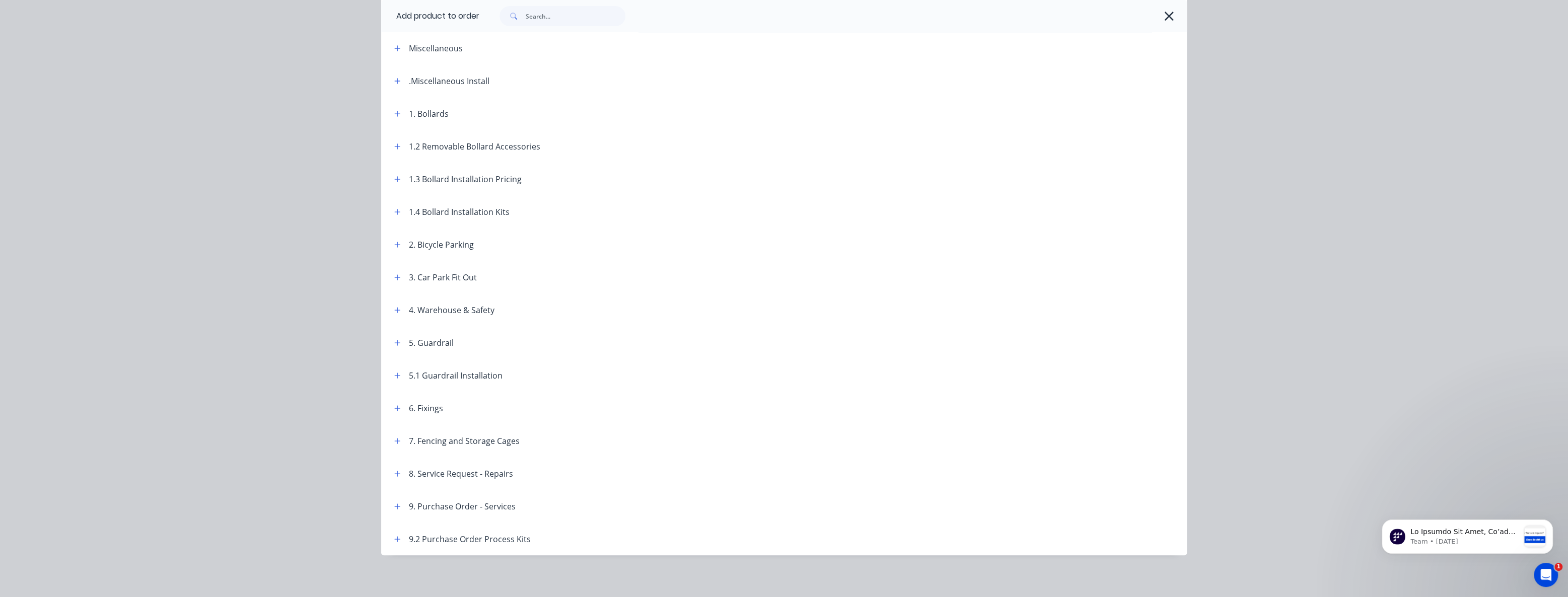
scroll to position [48, 0]
click at [394, 239] on icon "button" at bounding box center [397, 243] width 6 height 7
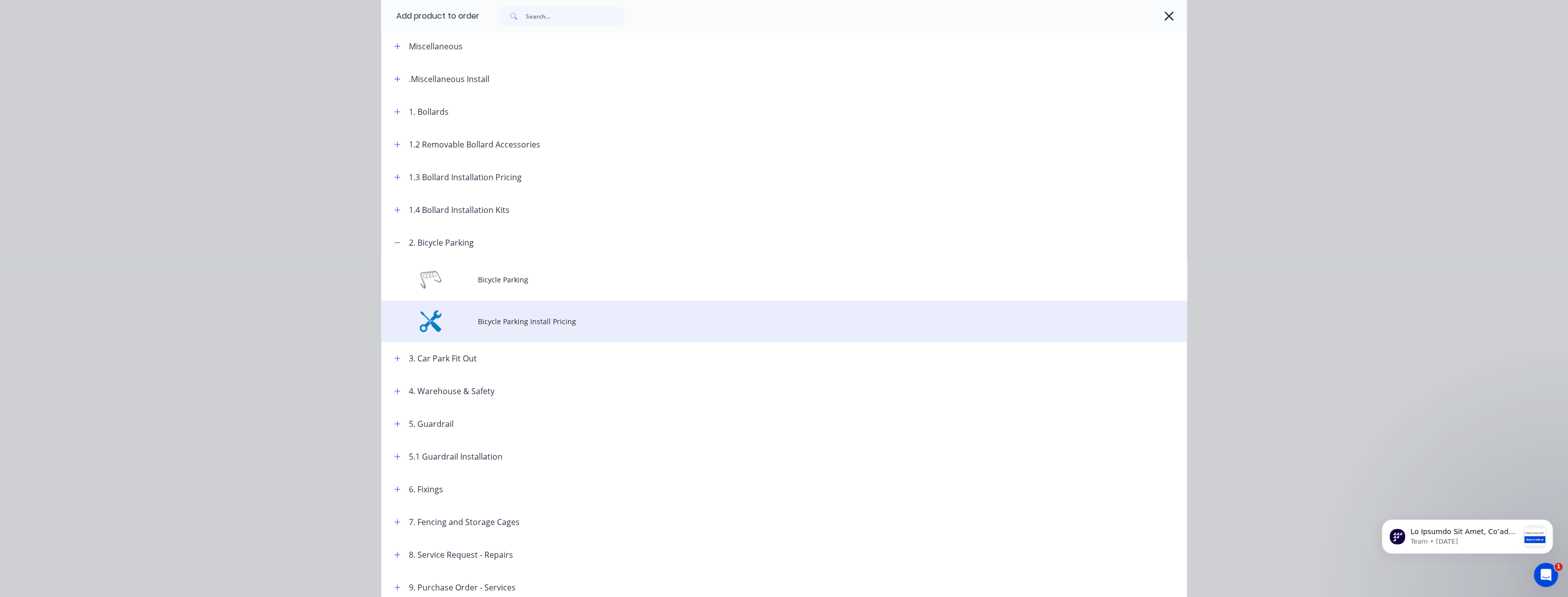
click at [510, 321] on span "Bicycle Parking Install Pricing" at bounding box center [762, 321] width 567 height 10
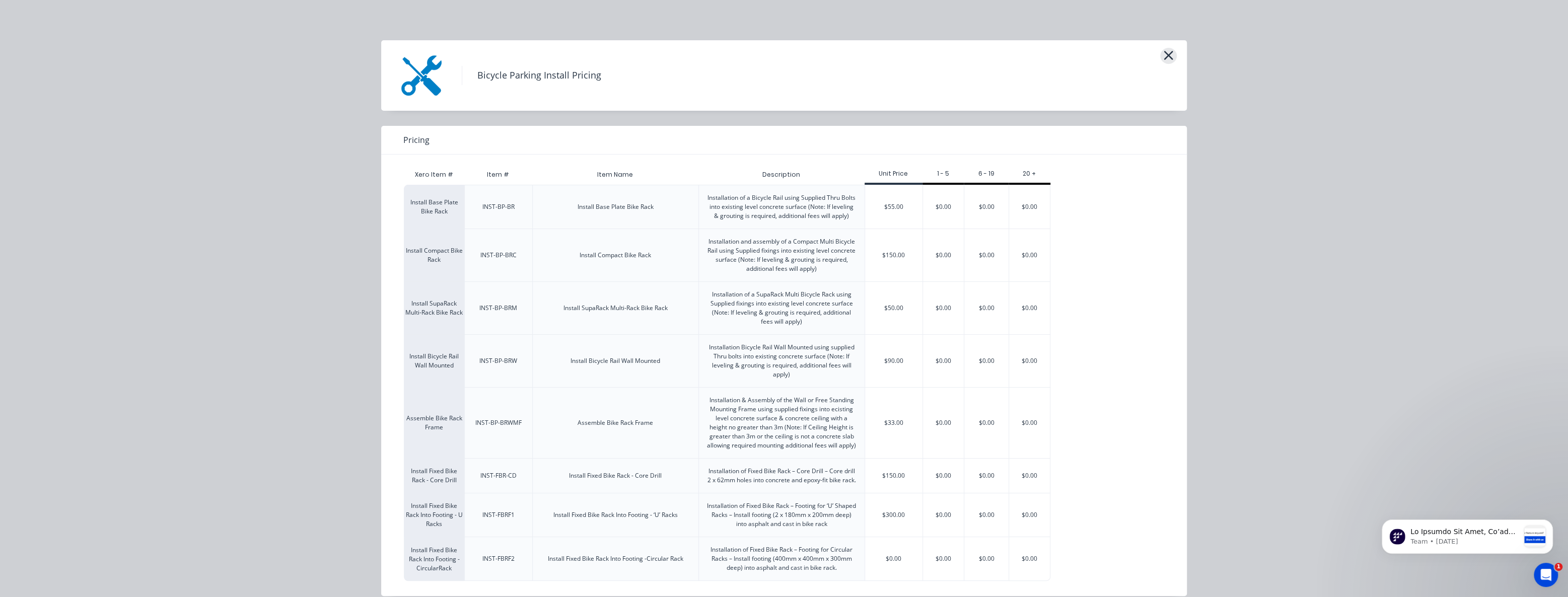
click at [1165, 54] on icon "button" at bounding box center [1169, 55] width 9 height 9
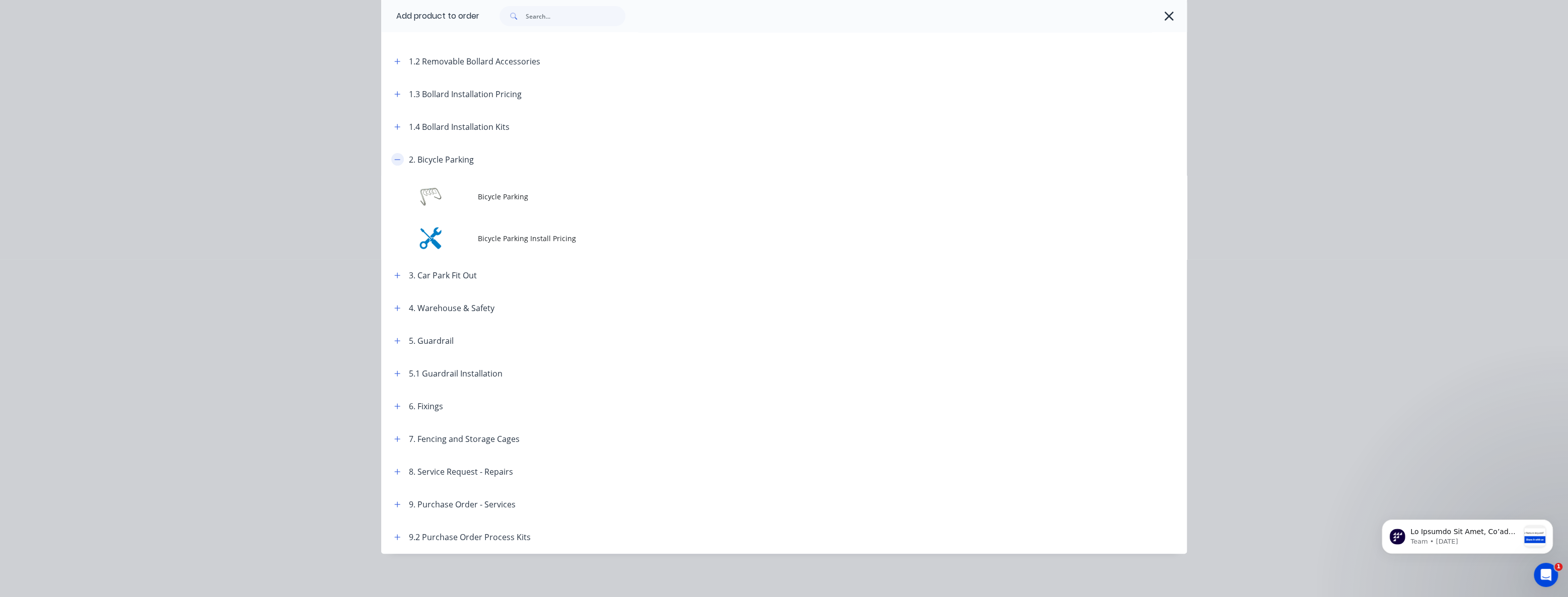
click at [394, 160] on icon "button" at bounding box center [397, 159] width 6 height 7
click at [226, 123] on div "Add product to order Miscellaneous .Miscellaneous Install 1. Bollards 1.2 Remov…" at bounding box center [784, 298] width 1568 height 597
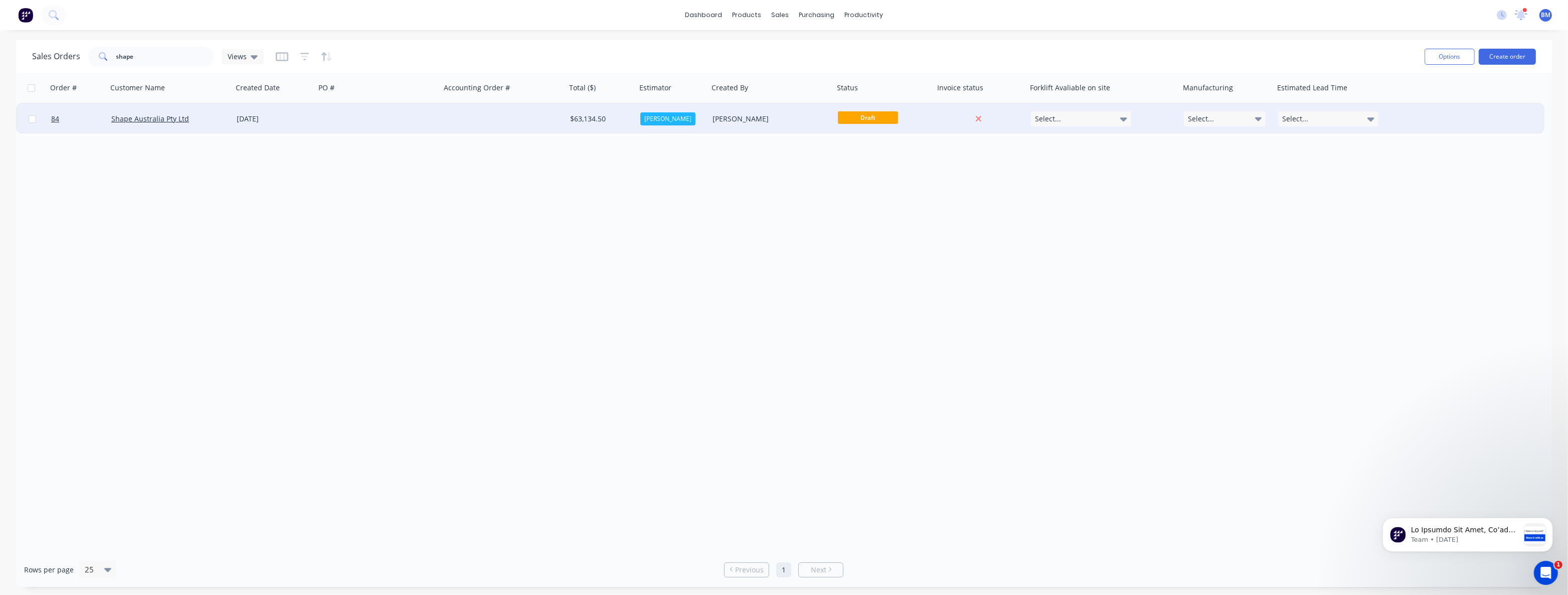
click at [315, 121] on div "[DATE]" at bounding box center [274, 119] width 83 height 30
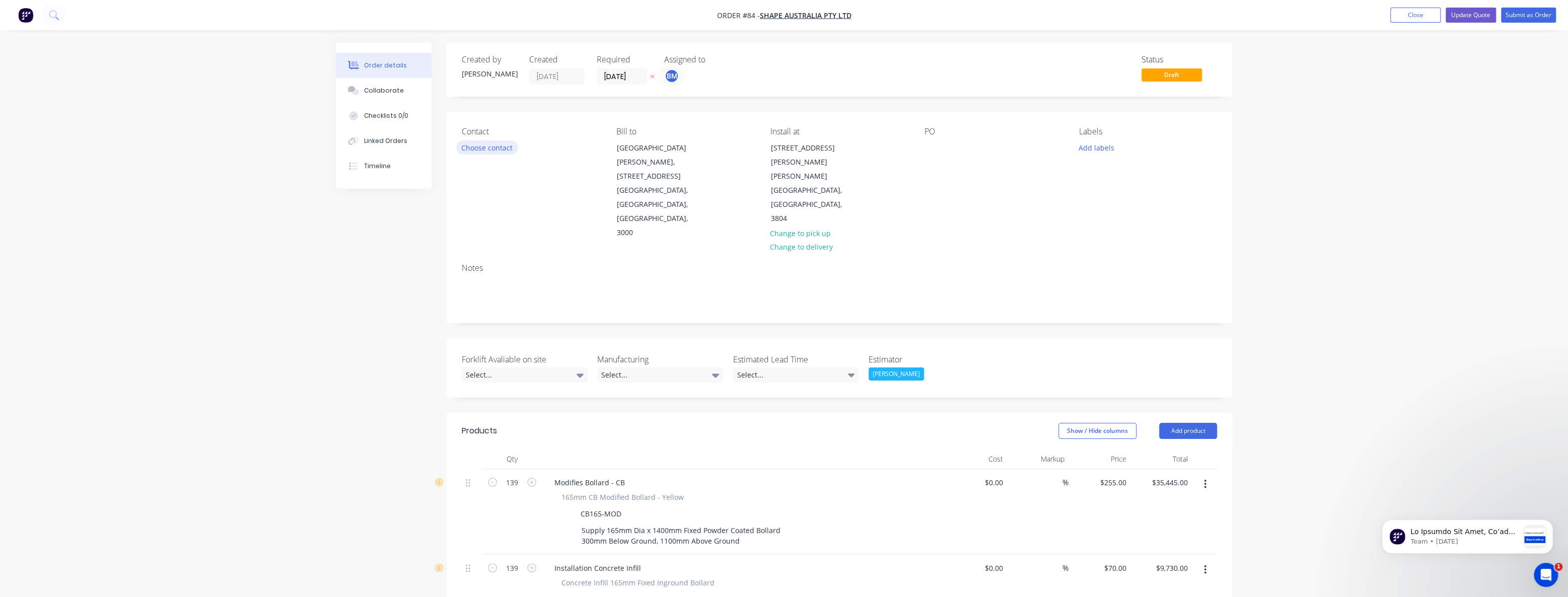
click at [496, 142] on button "Choose contact" at bounding box center [487, 147] width 62 height 13
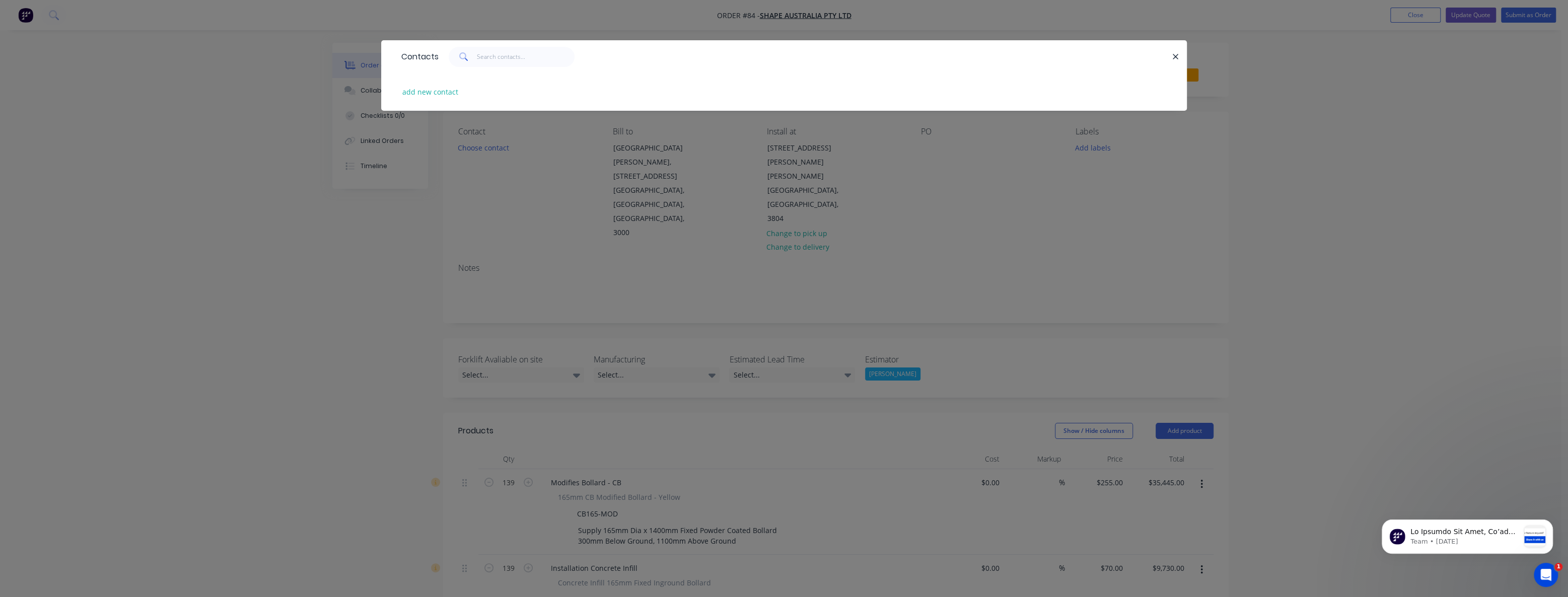
click at [275, 256] on div "Contacts add new contact" at bounding box center [784, 298] width 1568 height 597
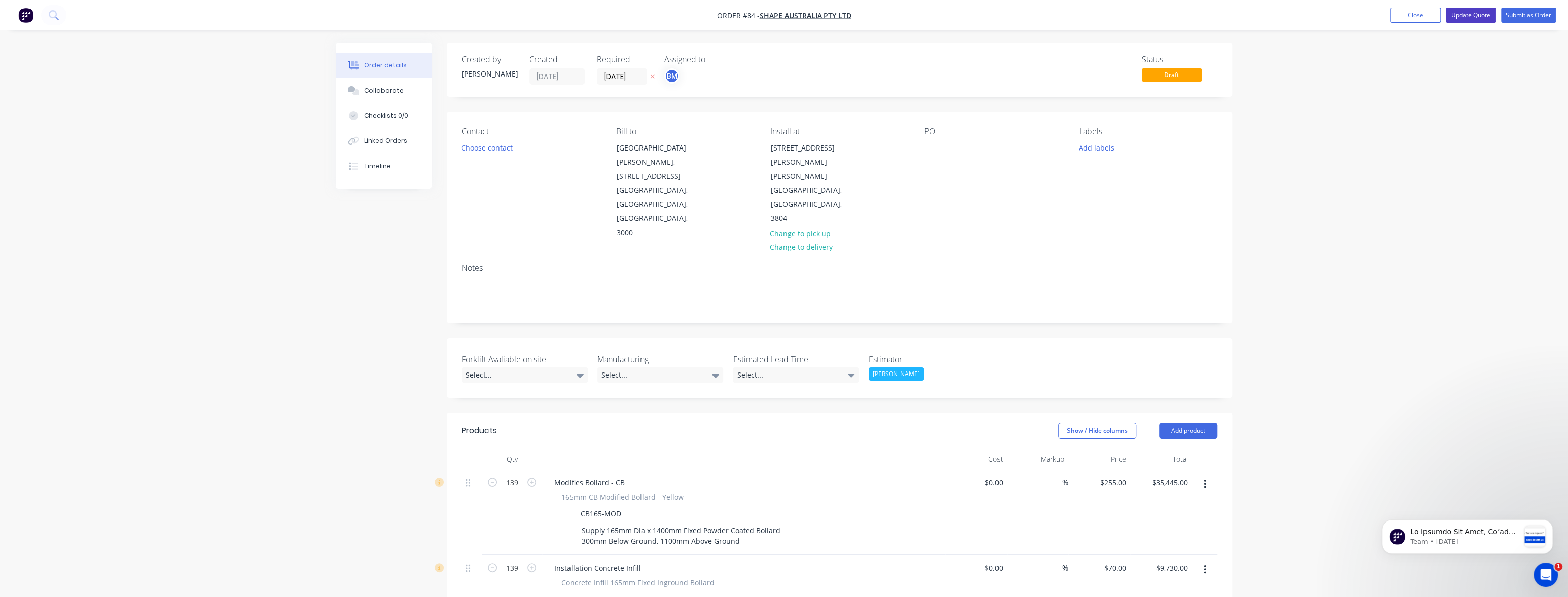
click at [1470, 10] on button "Update Quote" at bounding box center [1471, 15] width 50 height 15
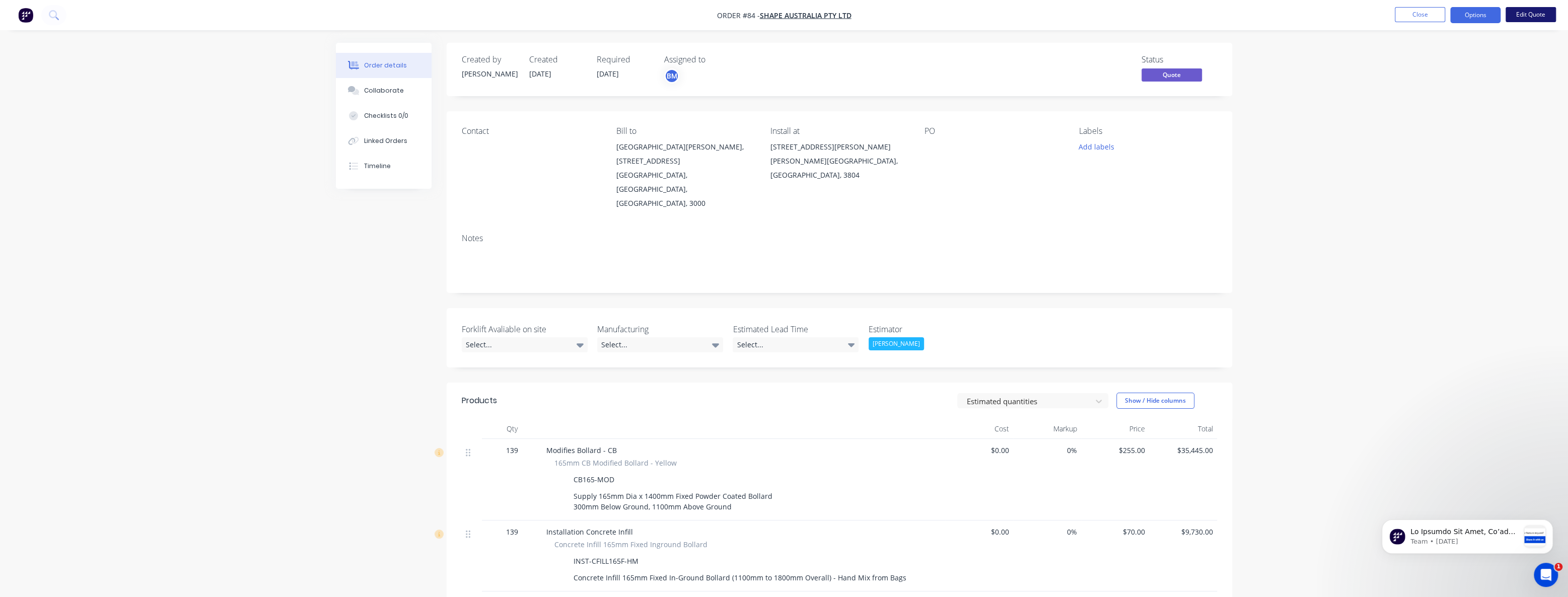
click at [1531, 10] on button "Edit Quote" at bounding box center [1531, 15] width 50 height 15
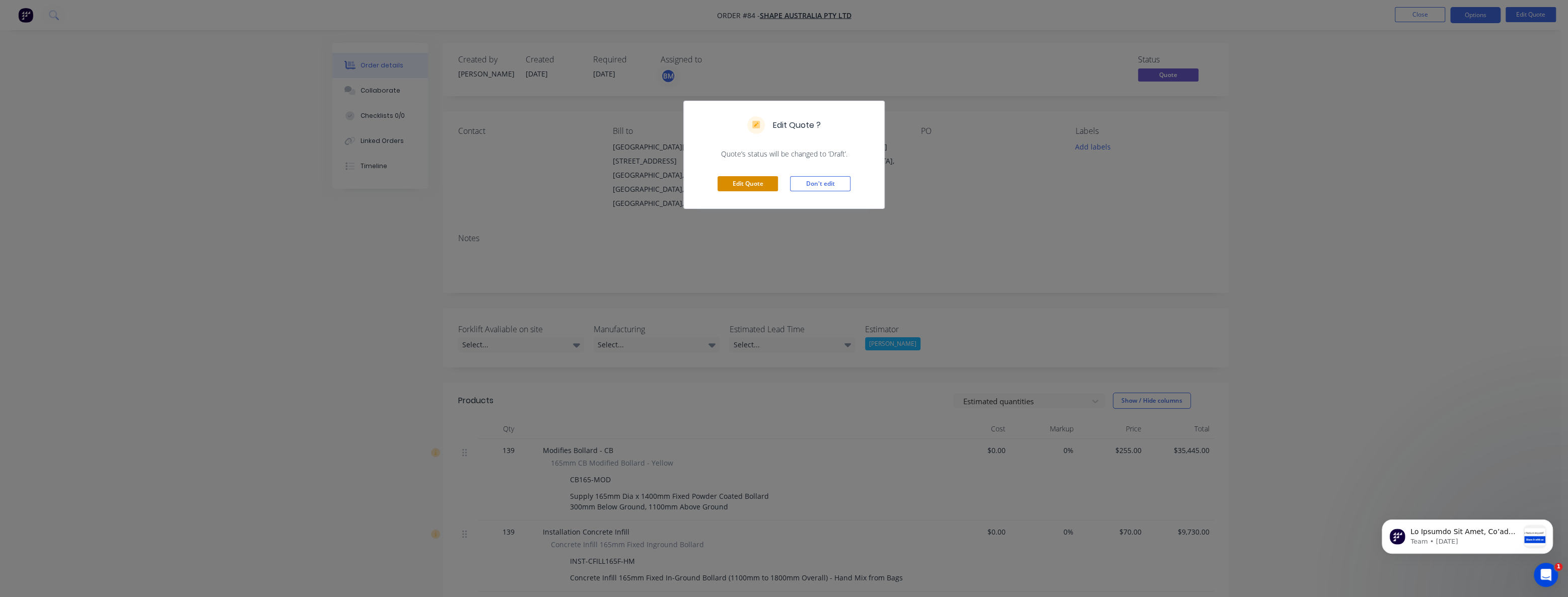
click at [748, 178] on button "Edit Quote" at bounding box center [748, 183] width 61 height 15
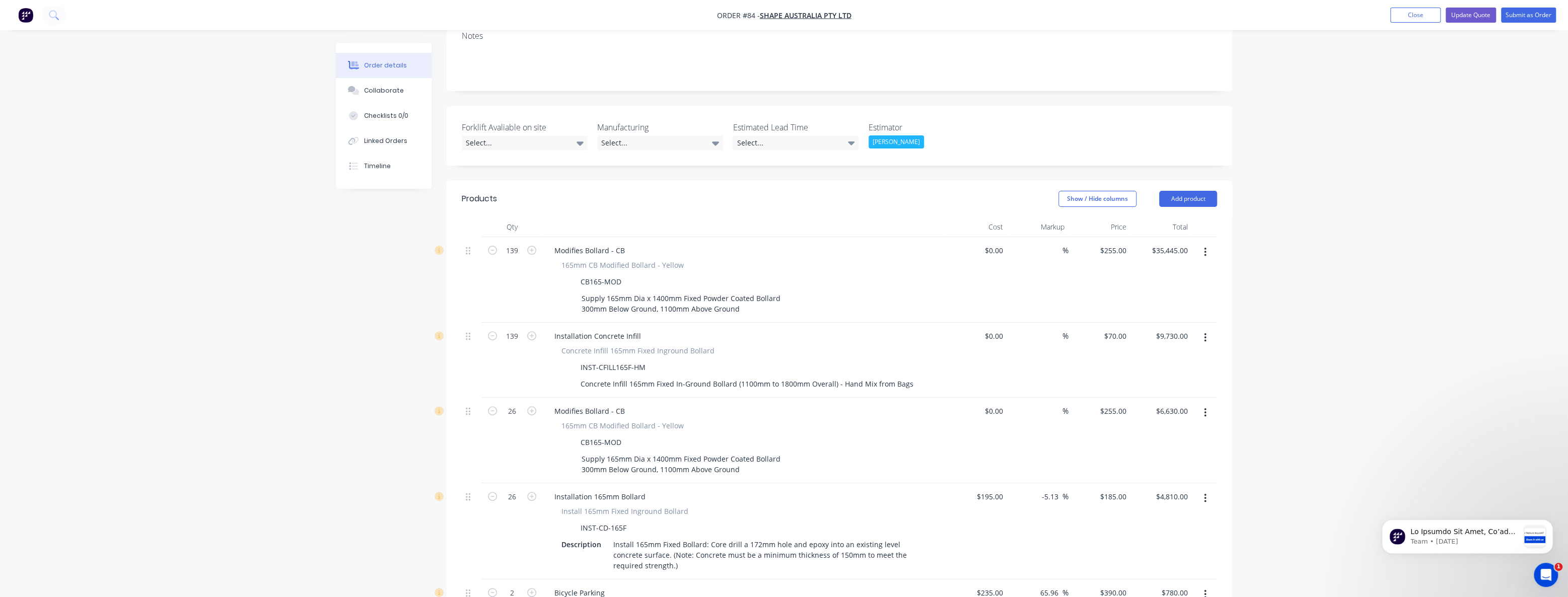
scroll to position [274, 0]
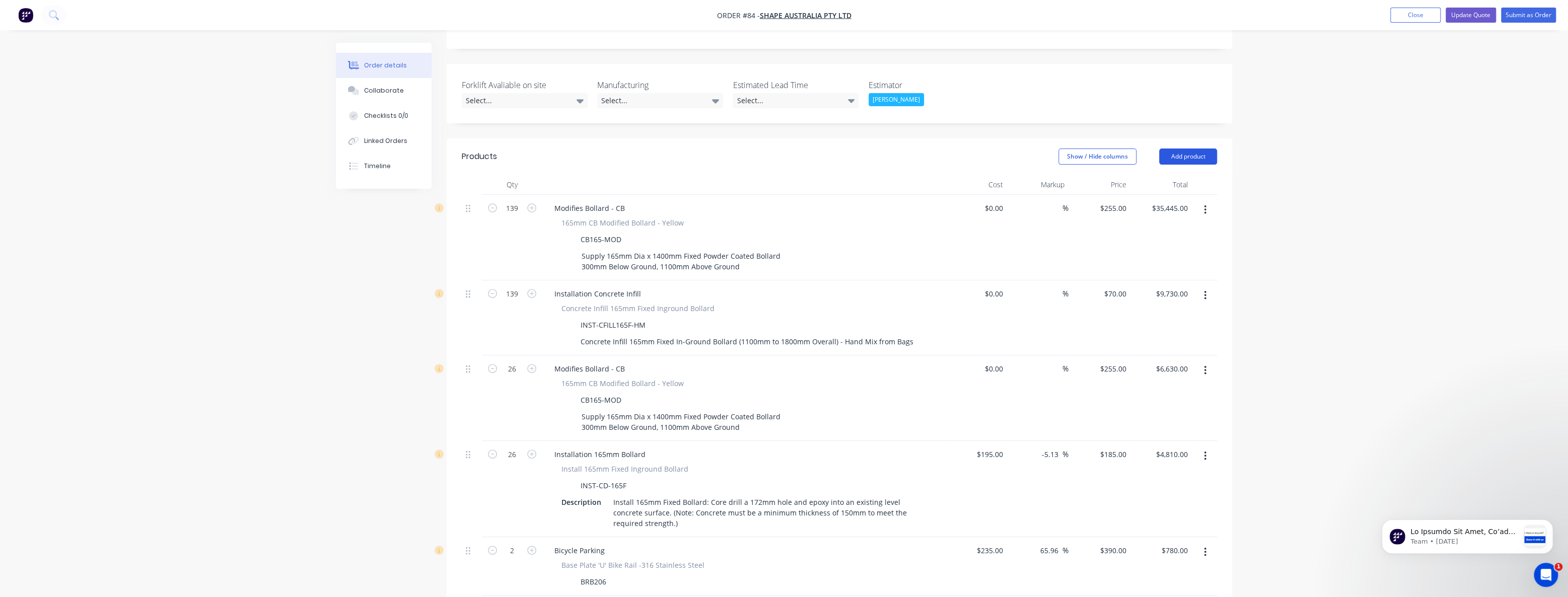
click at [1185, 148] on button "Add product" at bounding box center [1188, 156] width 58 height 16
click at [1168, 175] on div "Product catalogue" at bounding box center [1169, 182] width 78 height 15
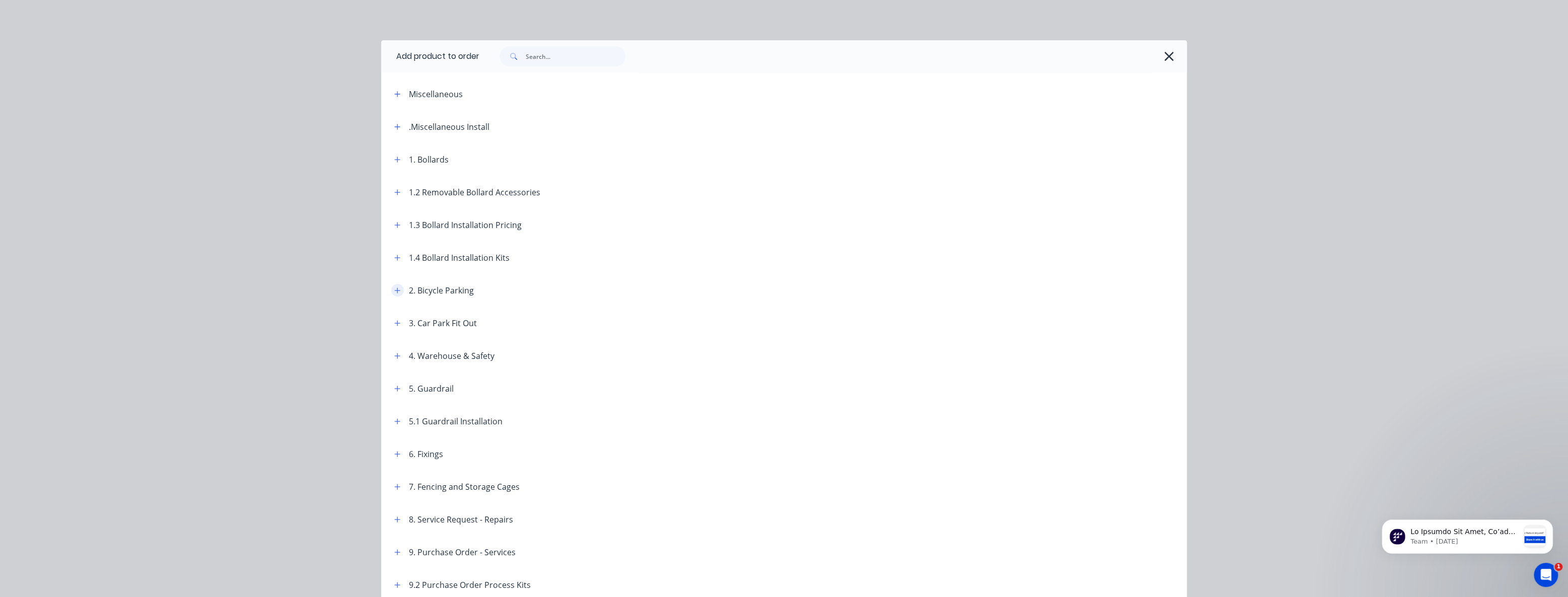
click at [394, 290] on icon "button" at bounding box center [397, 291] width 6 height 7
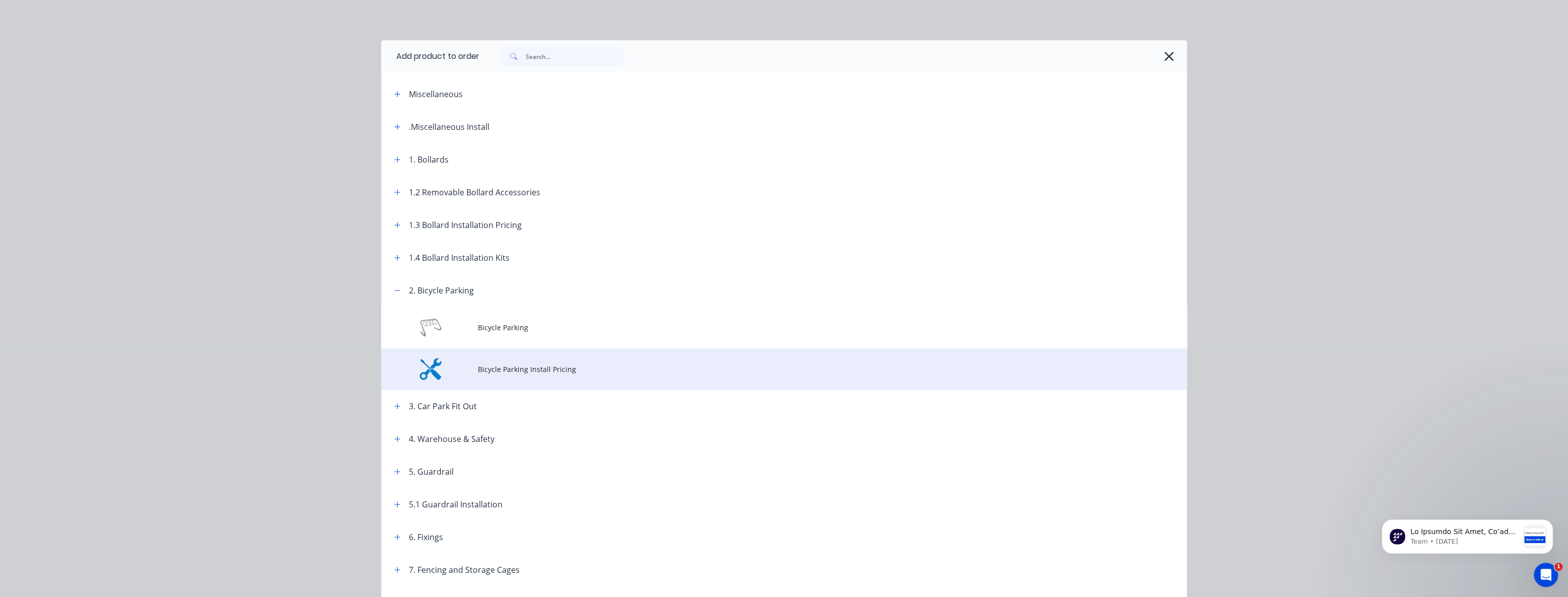
click at [496, 370] on span "Bicycle Parking Install Pricing" at bounding box center [762, 369] width 567 height 10
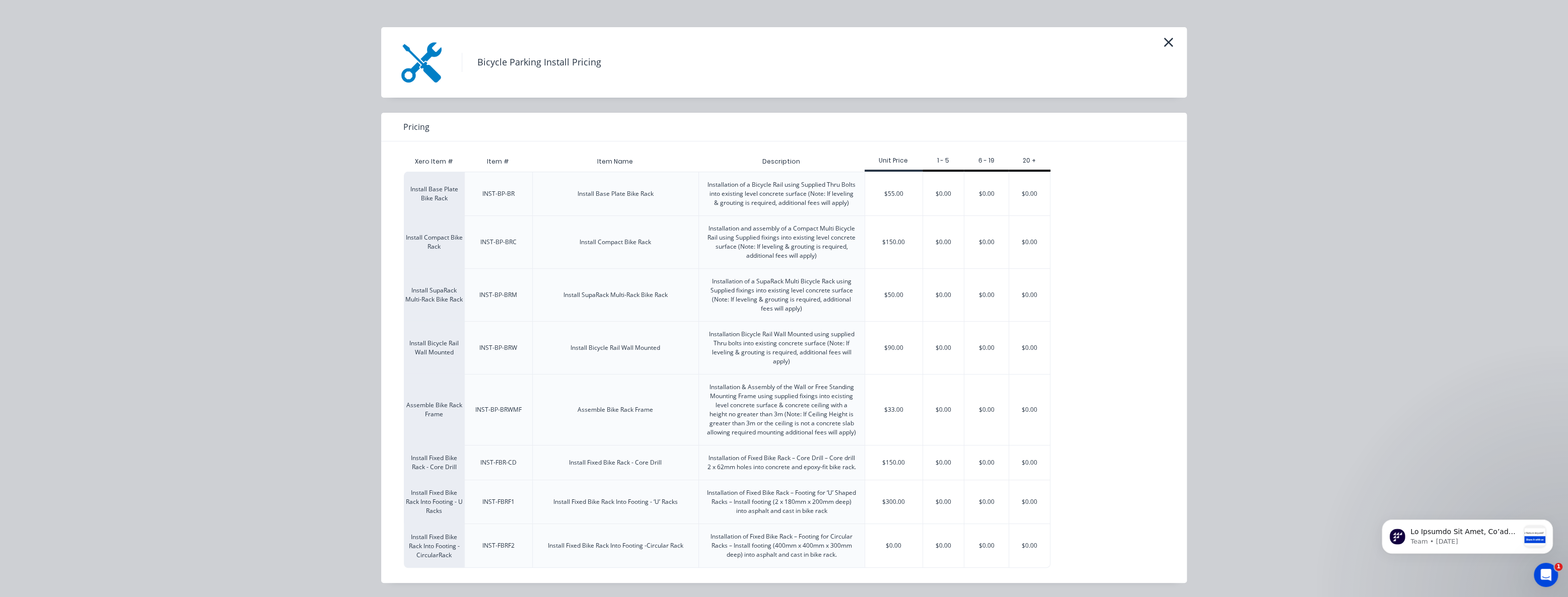
scroll to position [30, 0]
click at [896, 174] on div "$55.00" at bounding box center [894, 194] width 57 height 43
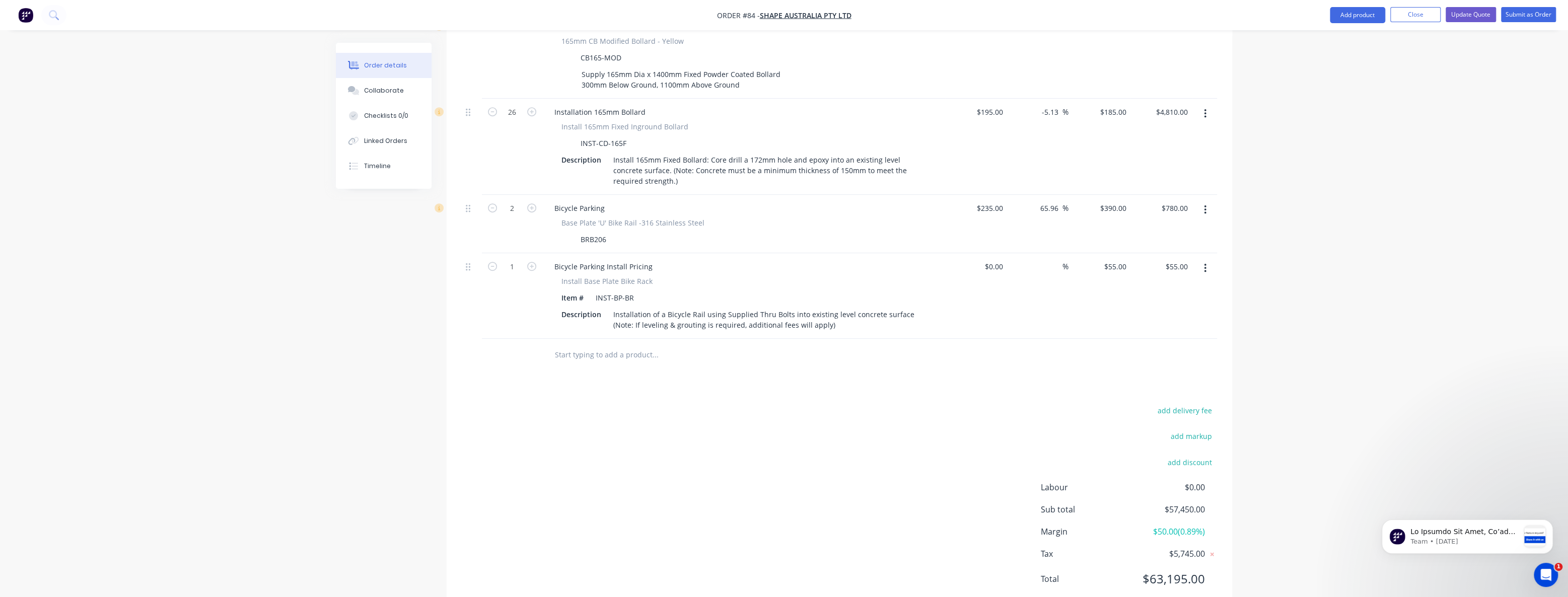
scroll to position [618, 0]
click at [520, 257] on input "1" at bounding box center [512, 265] width 26 height 15
type input "2"
type input "55"
type input "$110.00"
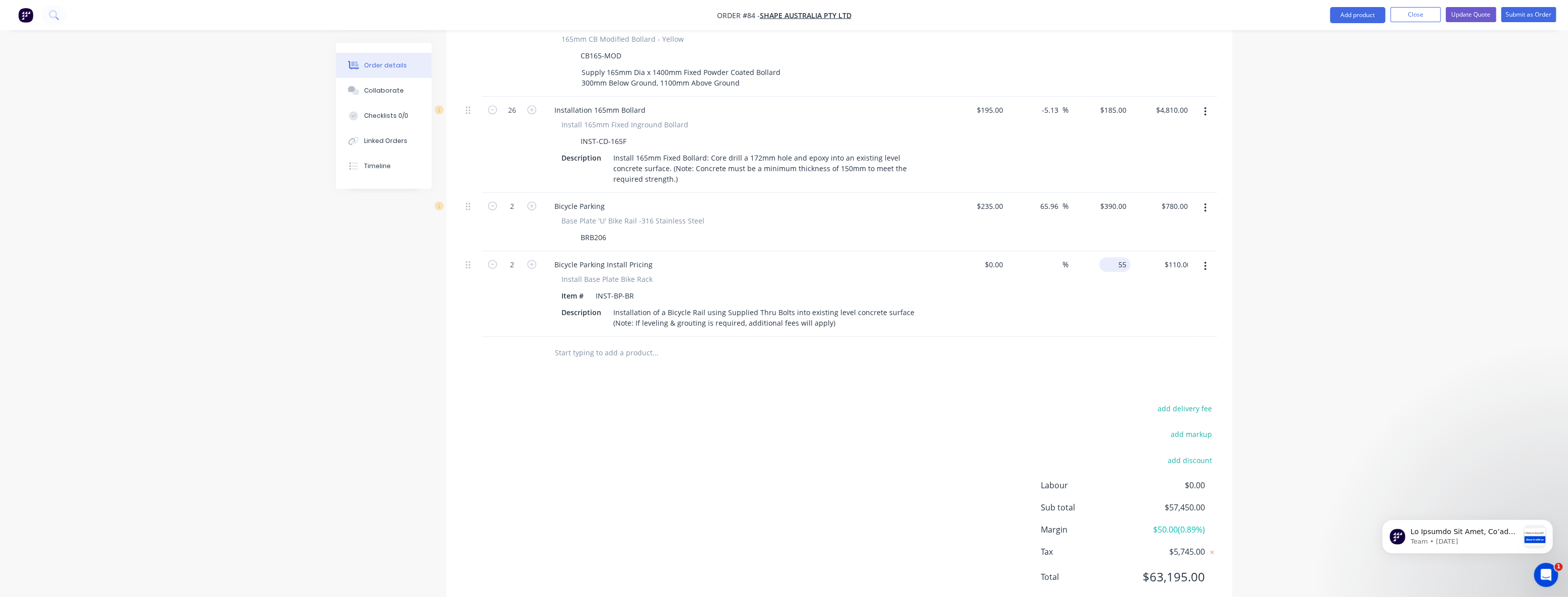
click at [1118, 257] on input "55" at bounding box center [1117, 265] width 27 height 15
type input "$75.00"
type input "$150.00"
click at [801, 401] on div "add delivery fee add markup add discount Labour $0.00 Sub total $57,505.00 Marg…" at bounding box center [839, 499] width 756 height 194
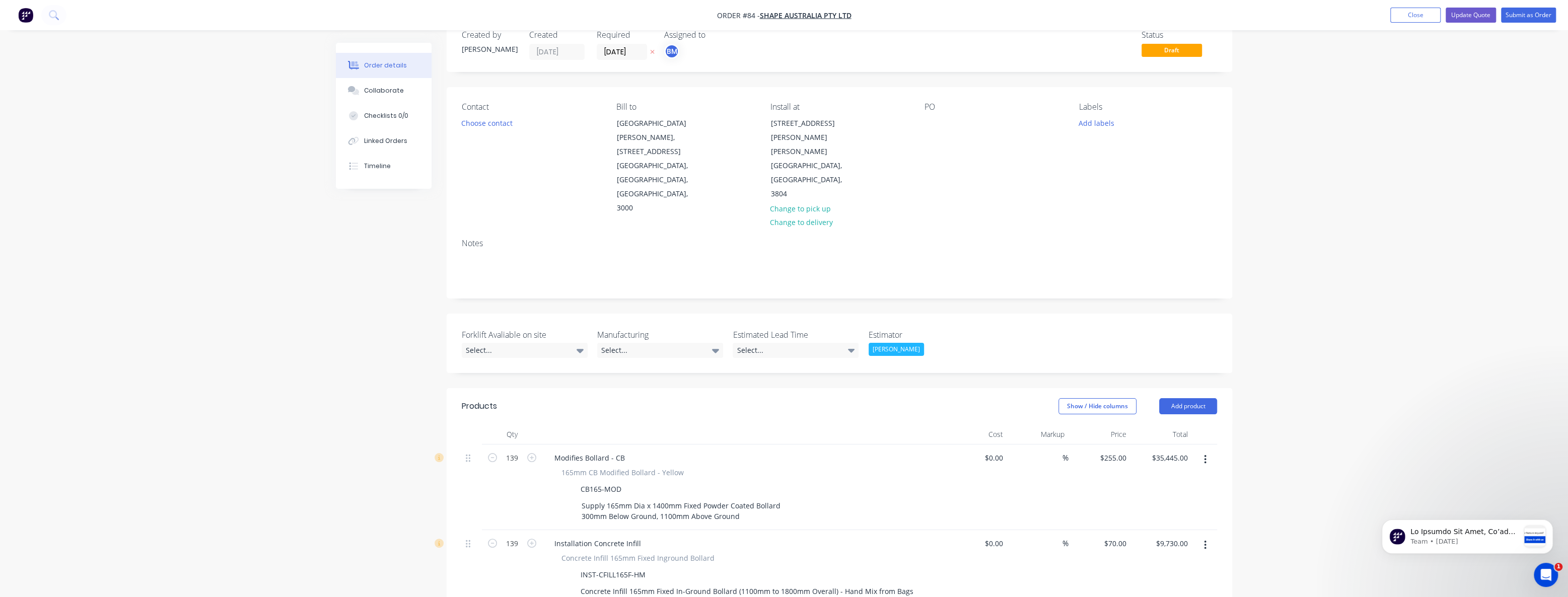
scroll to position [24, 0]
click at [1473, 10] on button "Update Quote" at bounding box center [1471, 15] width 50 height 15
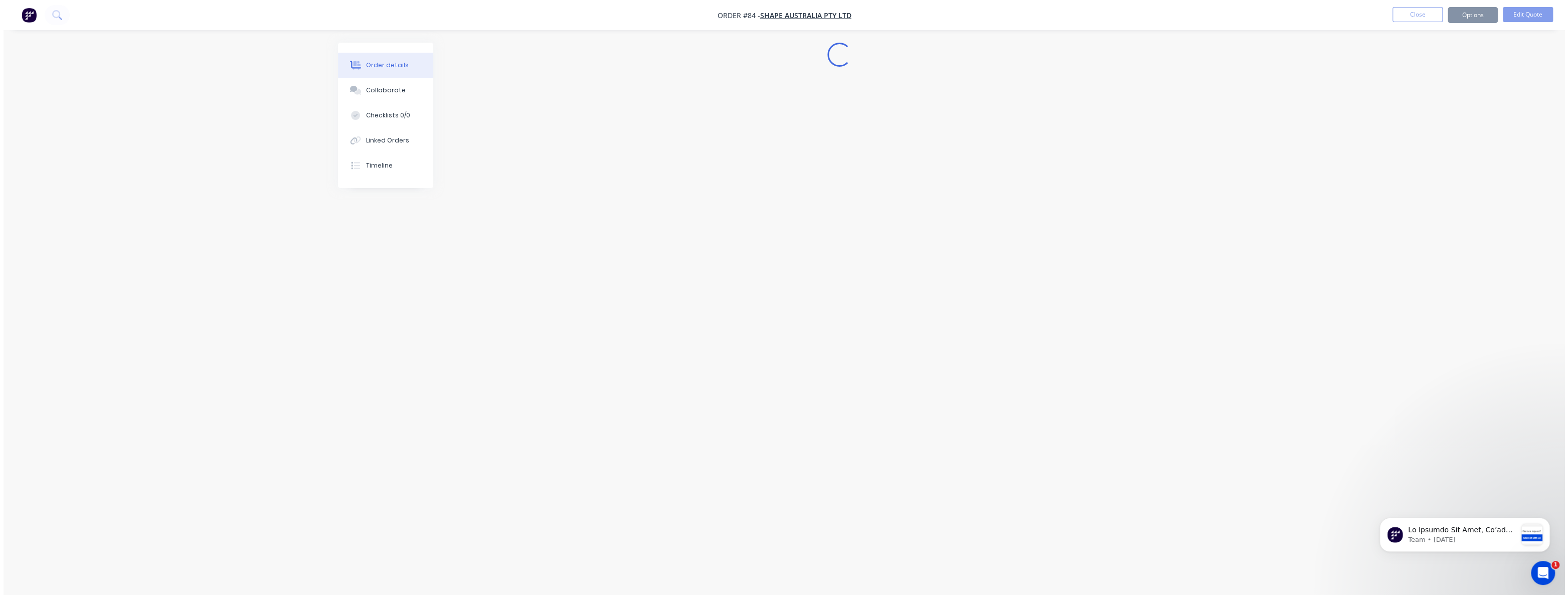
scroll to position [0, 0]
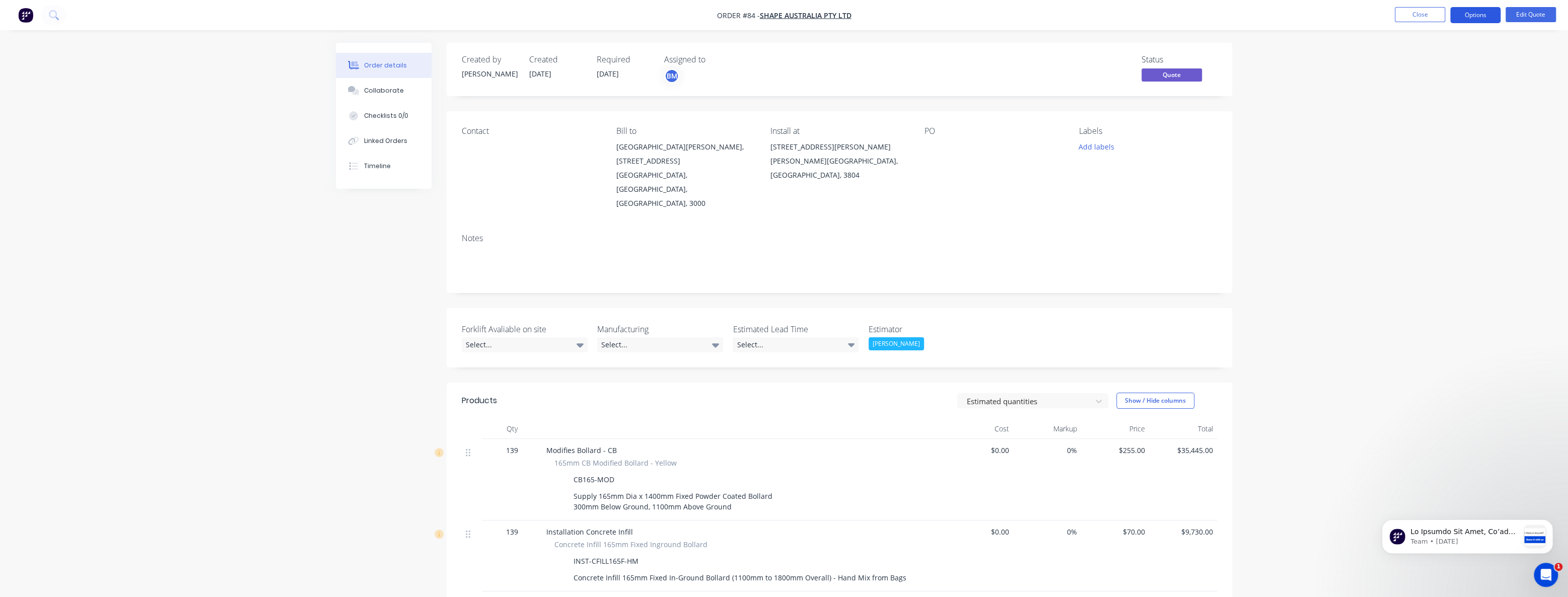
click at [1473, 16] on button "Options" at bounding box center [1476, 15] width 50 height 16
click at [1415, 56] on div "Quote" at bounding box center [1445, 61] width 93 height 15
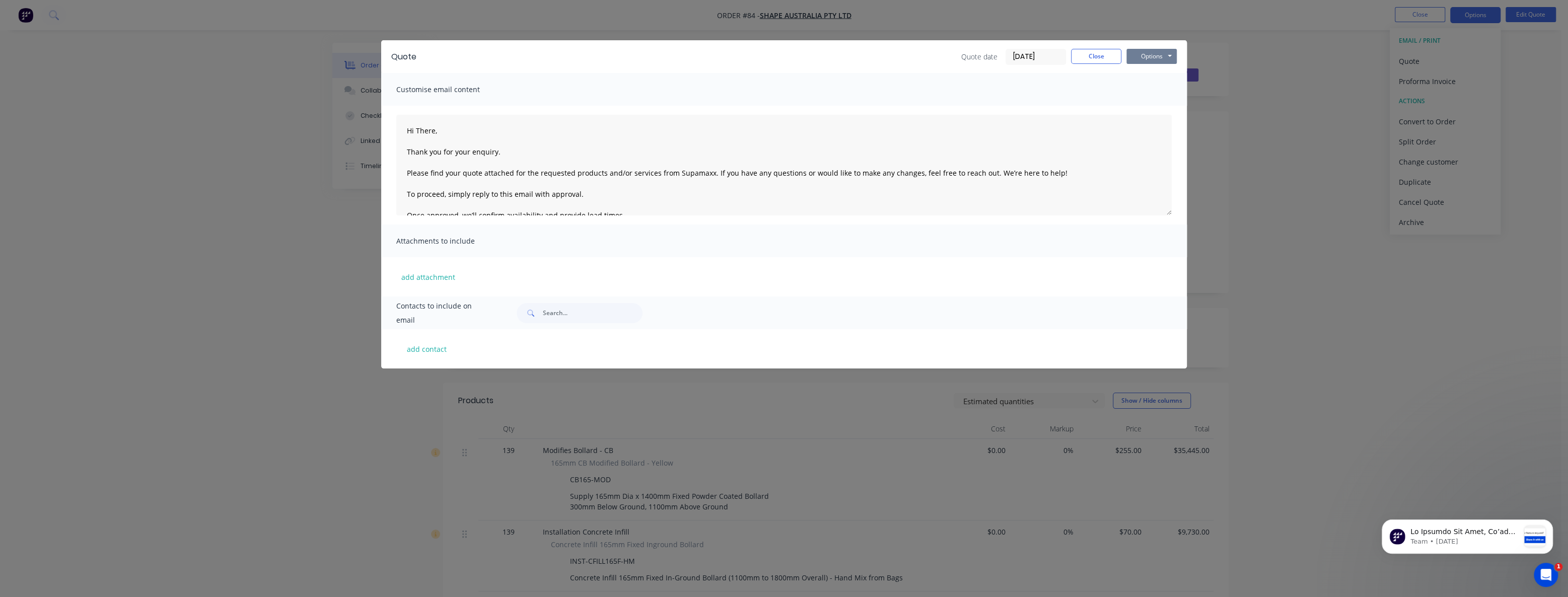
click at [1148, 55] on button "Options" at bounding box center [1152, 56] width 50 height 15
click at [1151, 70] on button "Preview" at bounding box center [1158, 74] width 64 height 16
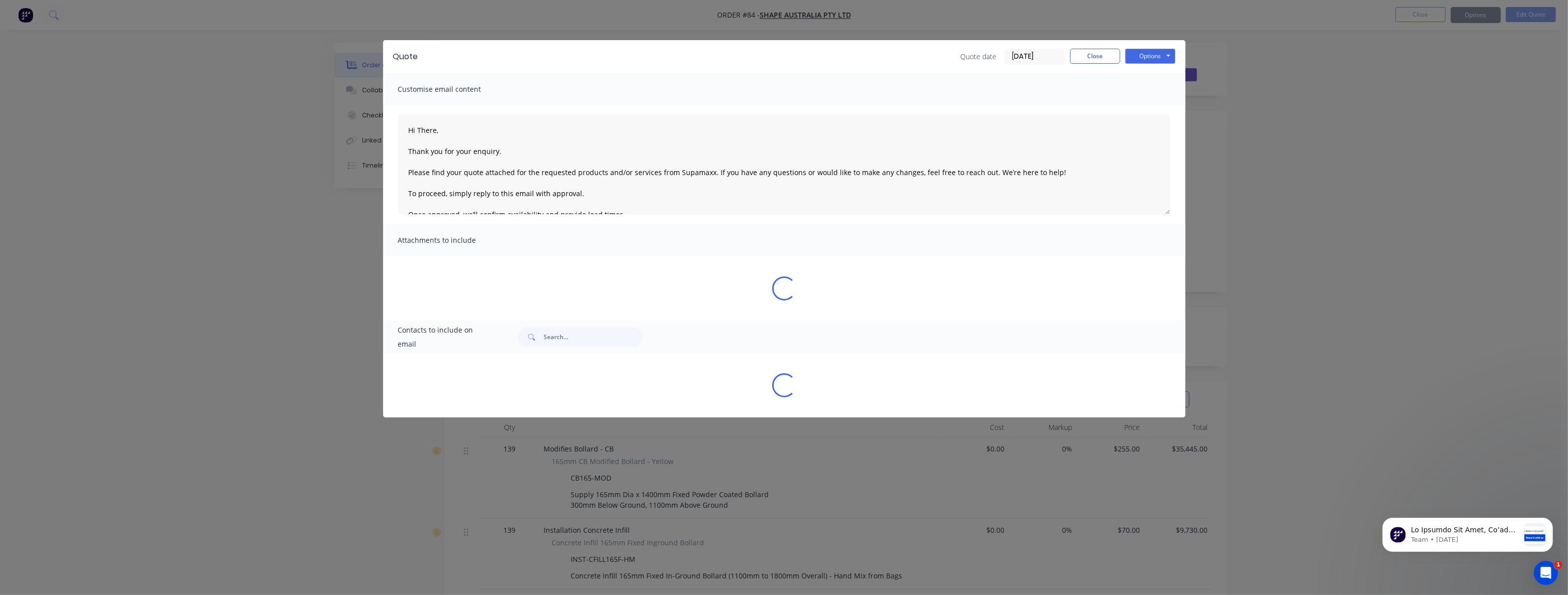
type textarea "Hi There, Thank you for your enquiry. Please find your quote attached for the r…"
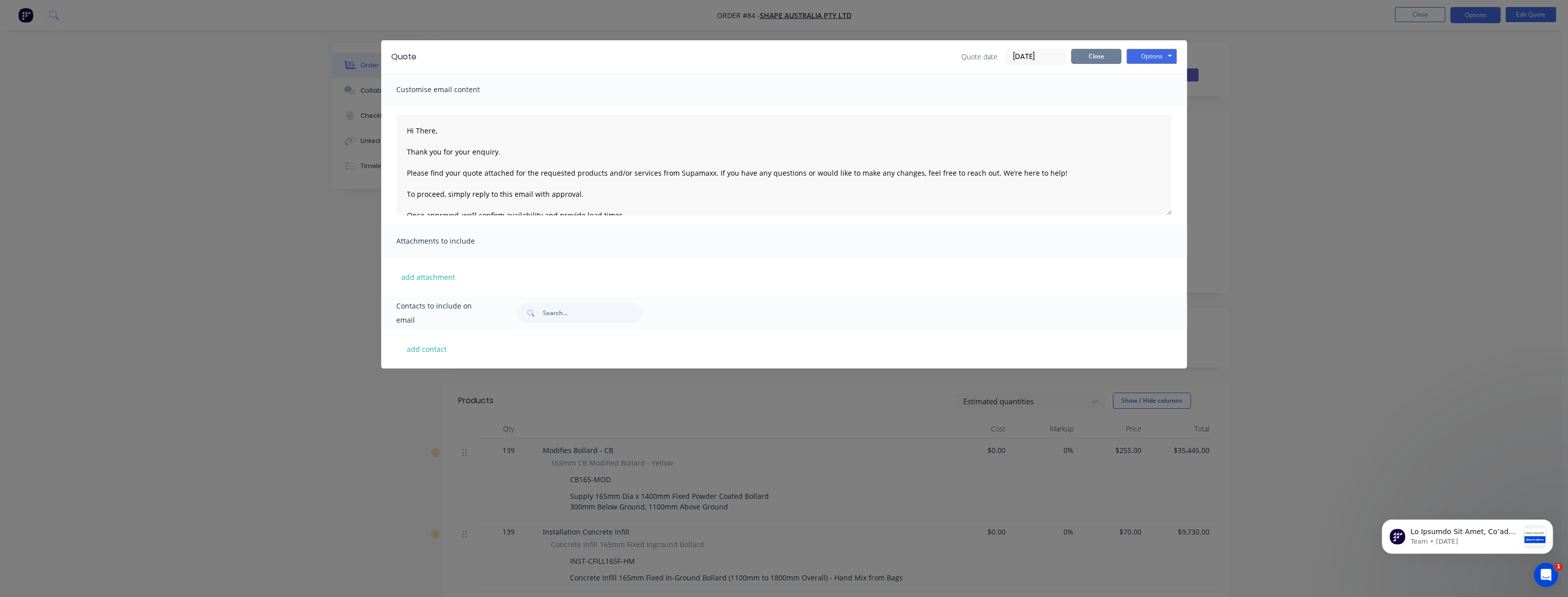
click at [1093, 56] on button "Close" at bounding box center [1096, 56] width 50 height 15
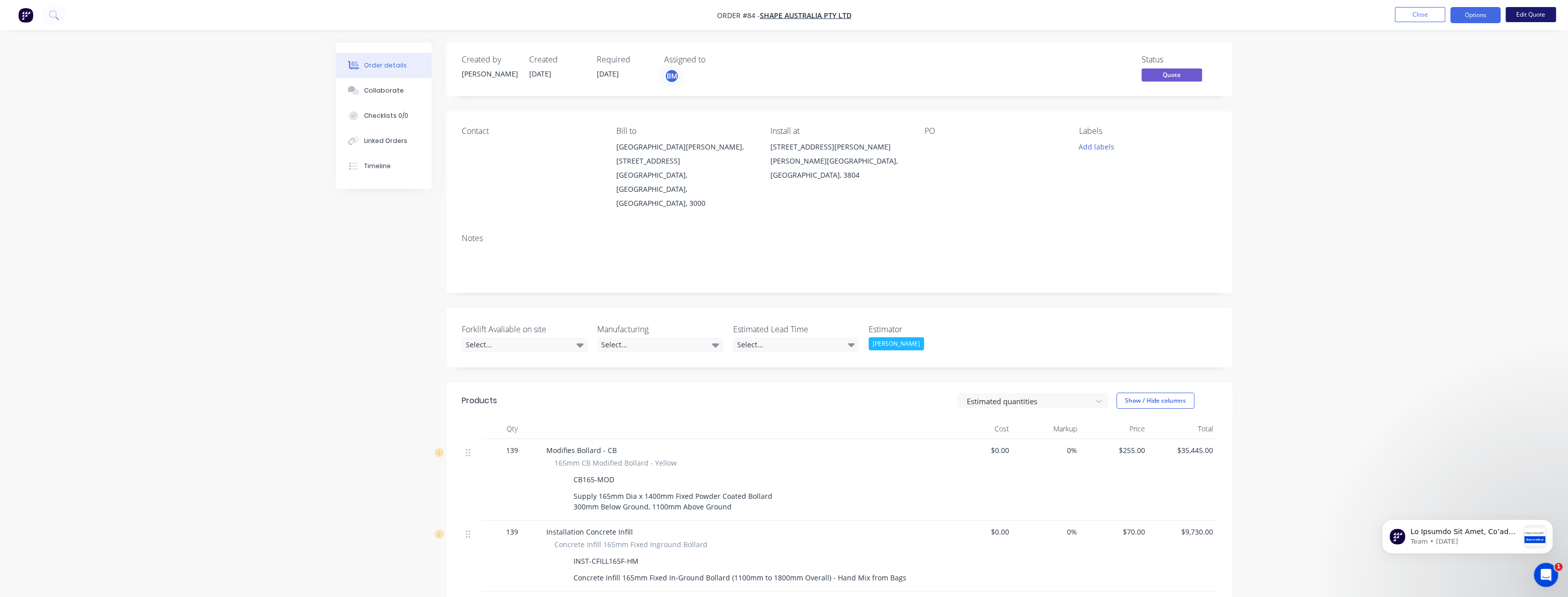
click at [1532, 10] on button "Edit Quote" at bounding box center [1531, 15] width 50 height 15
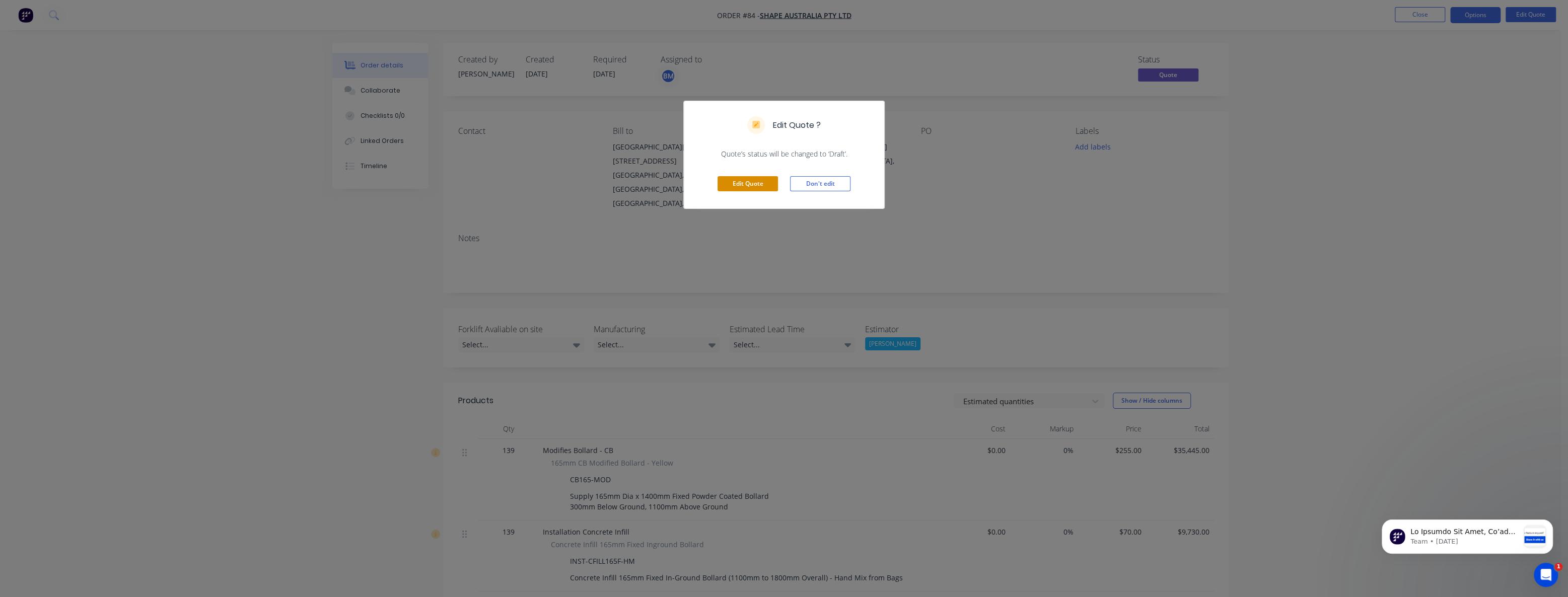
click at [747, 179] on button "Edit Quote" at bounding box center [748, 183] width 61 height 15
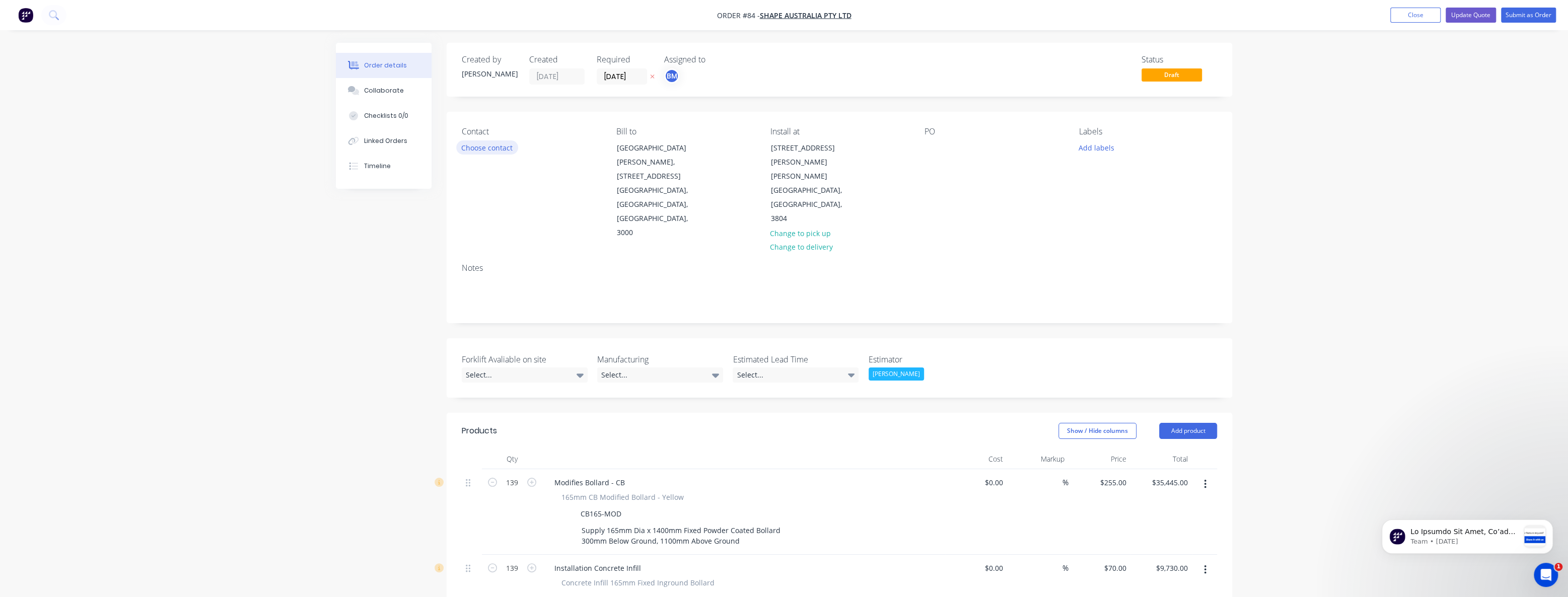
click at [508, 148] on button "Choose contact" at bounding box center [487, 147] width 62 height 13
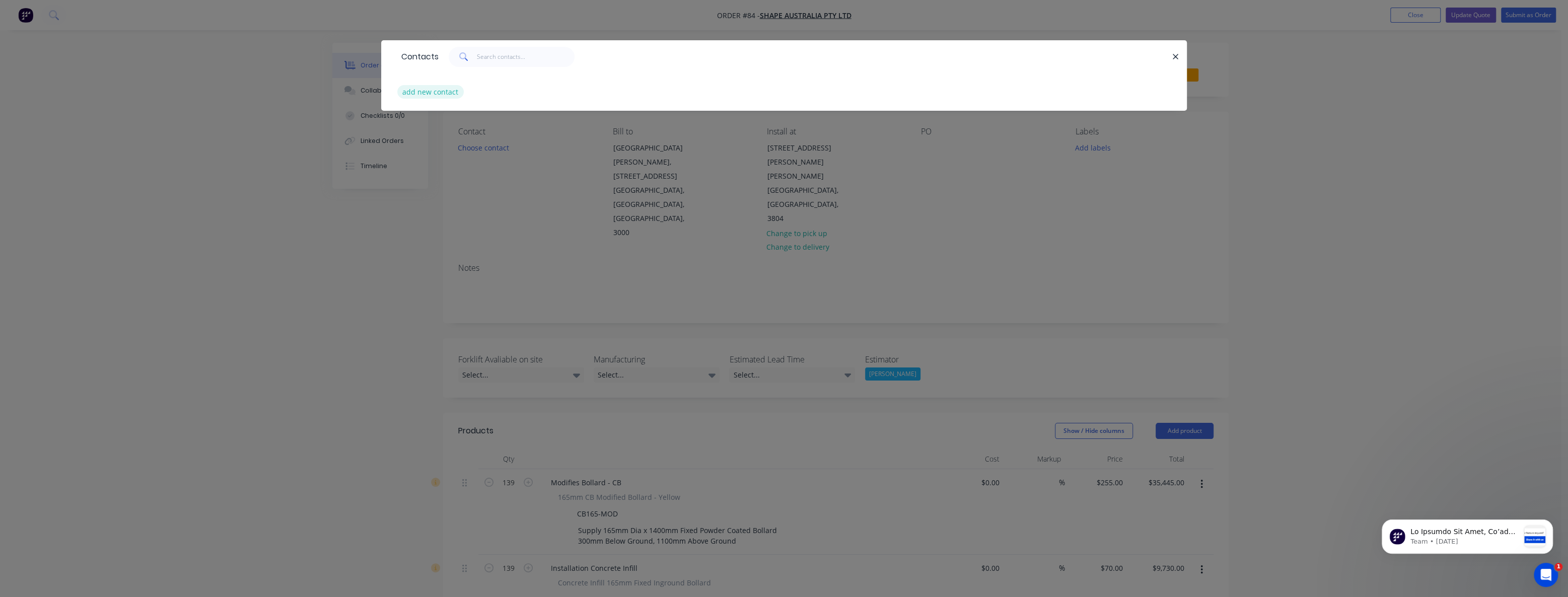
click at [430, 93] on button "add new contact" at bounding box center [430, 92] width 67 height 13
select select "AU"
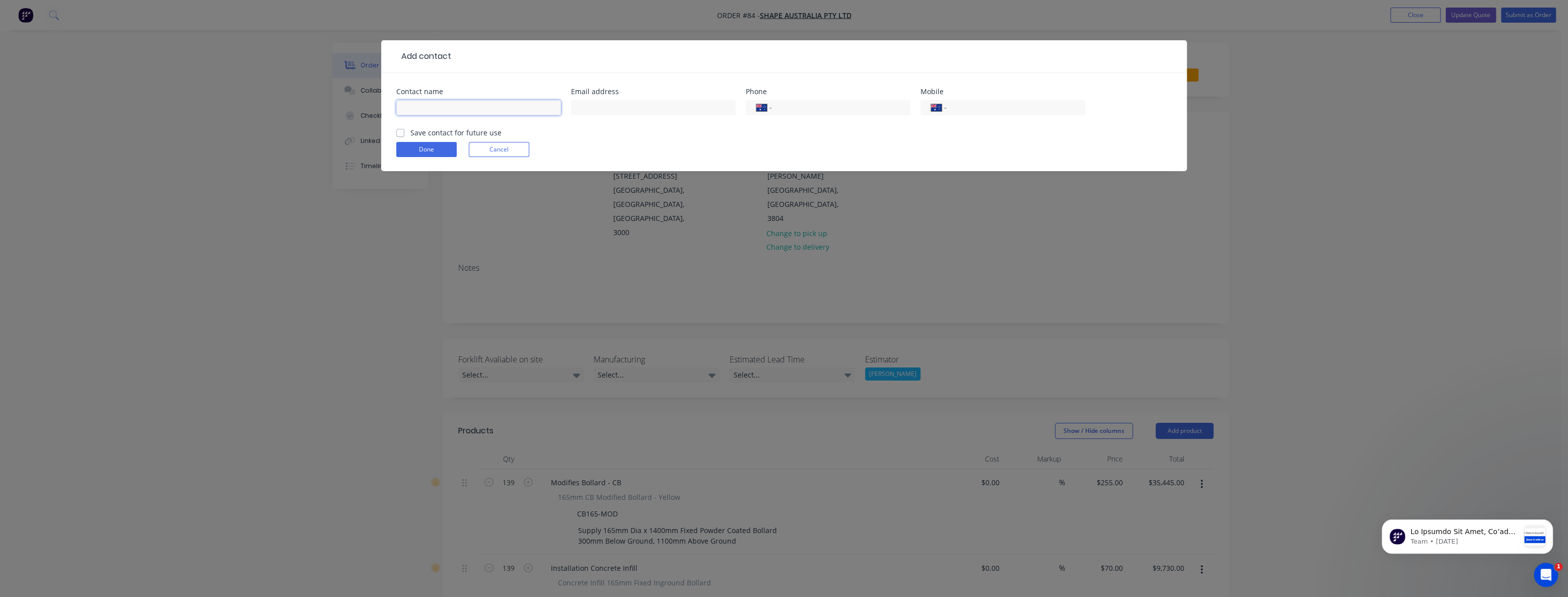
paste input "[PERSON_NAME]"
type input "[PERSON_NAME]"
click at [608, 148] on div "Done Cancel" at bounding box center [784, 149] width 776 height 15
drag, startPoint x: 596, startPoint y: 110, endPoint x: 584, endPoint y: 117, distance: 13.9
click at [596, 112] on input "text" at bounding box center [653, 108] width 164 height 15
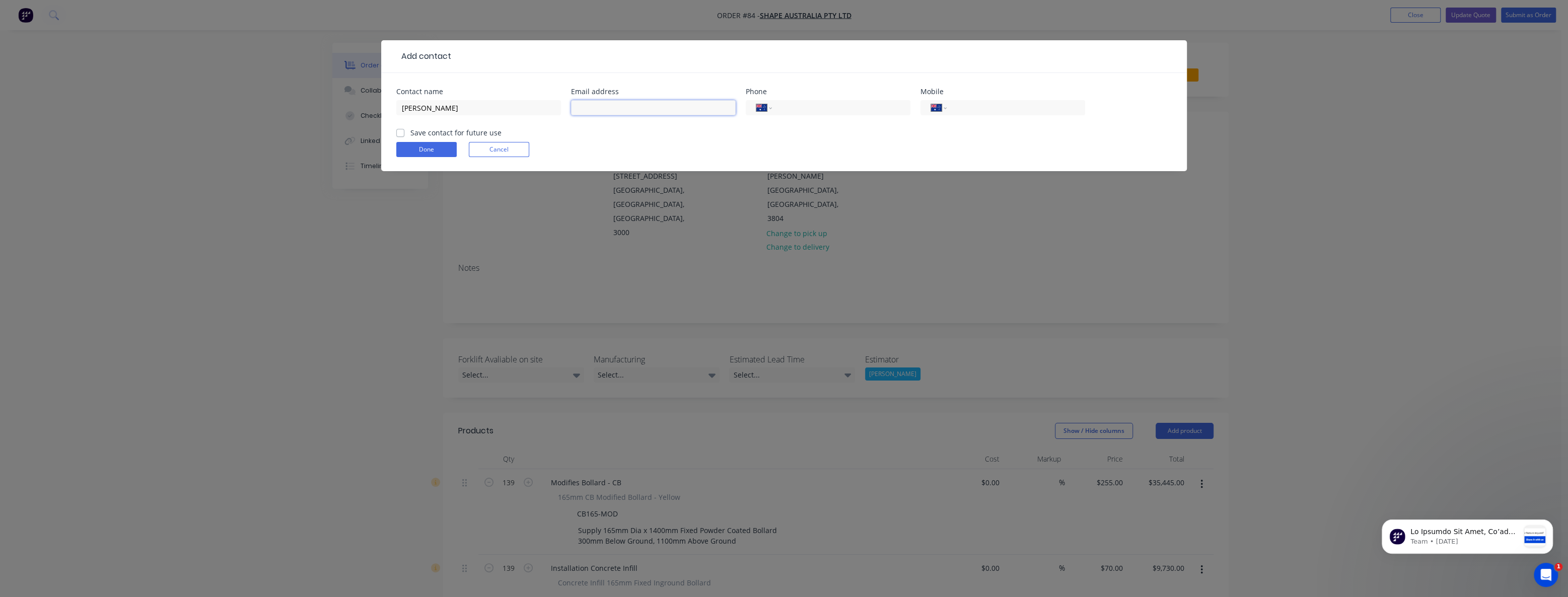
paste input "[PERSON_NAME][EMAIL_ADDRESS][DOMAIN_NAME]"
type input "[PERSON_NAME][EMAIL_ADDRESS][DOMAIN_NAME]"
click at [637, 142] on div "Done Cancel" at bounding box center [784, 149] width 776 height 15
click at [968, 107] on input "tel" at bounding box center [1014, 108] width 121 height 12
click at [410, 128] on label "Save contact for future use" at bounding box center [455, 132] width 91 height 10
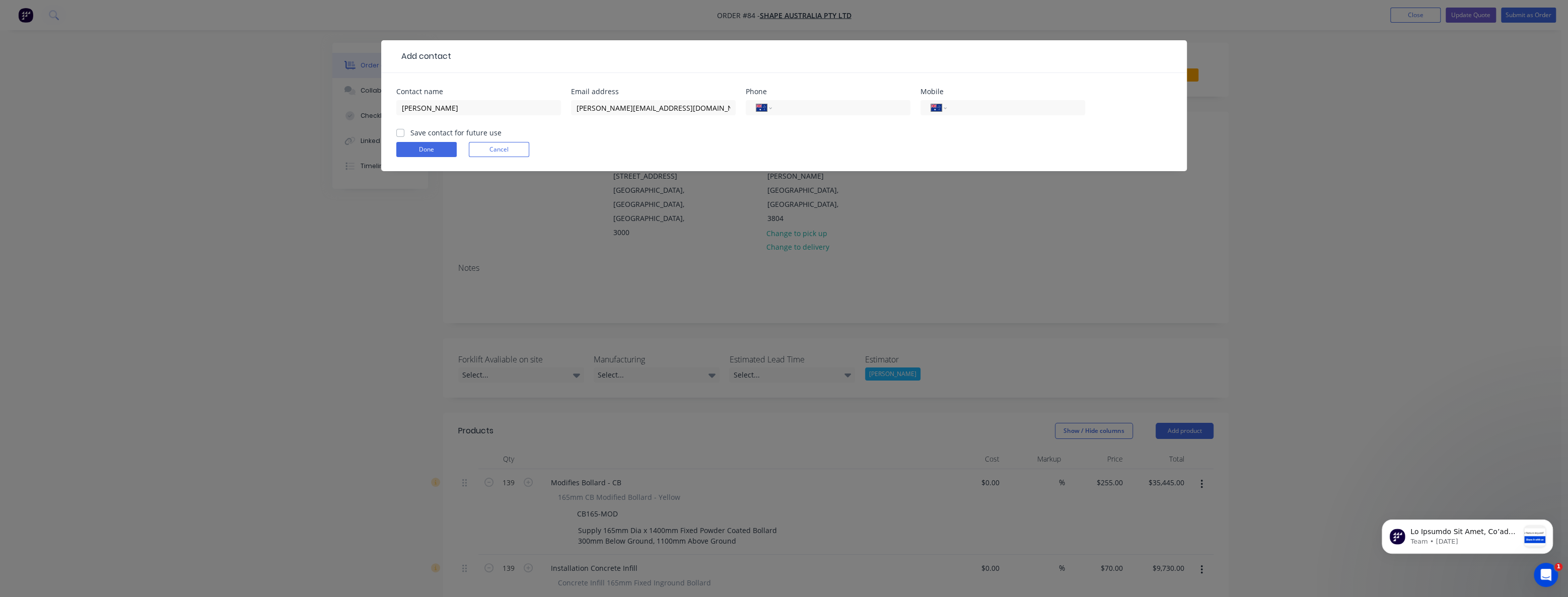
click at [400, 128] on input "Save contact for future use" at bounding box center [400, 132] width 8 height 10
checkbox input "true"
click at [970, 109] on input "tel" at bounding box center [1014, 108] width 121 height 12
click at [790, 103] on input "tel" at bounding box center [839, 108] width 121 height 12
drag, startPoint x: 790, startPoint y: 103, endPoint x: 786, endPoint y: 108, distance: 6.4
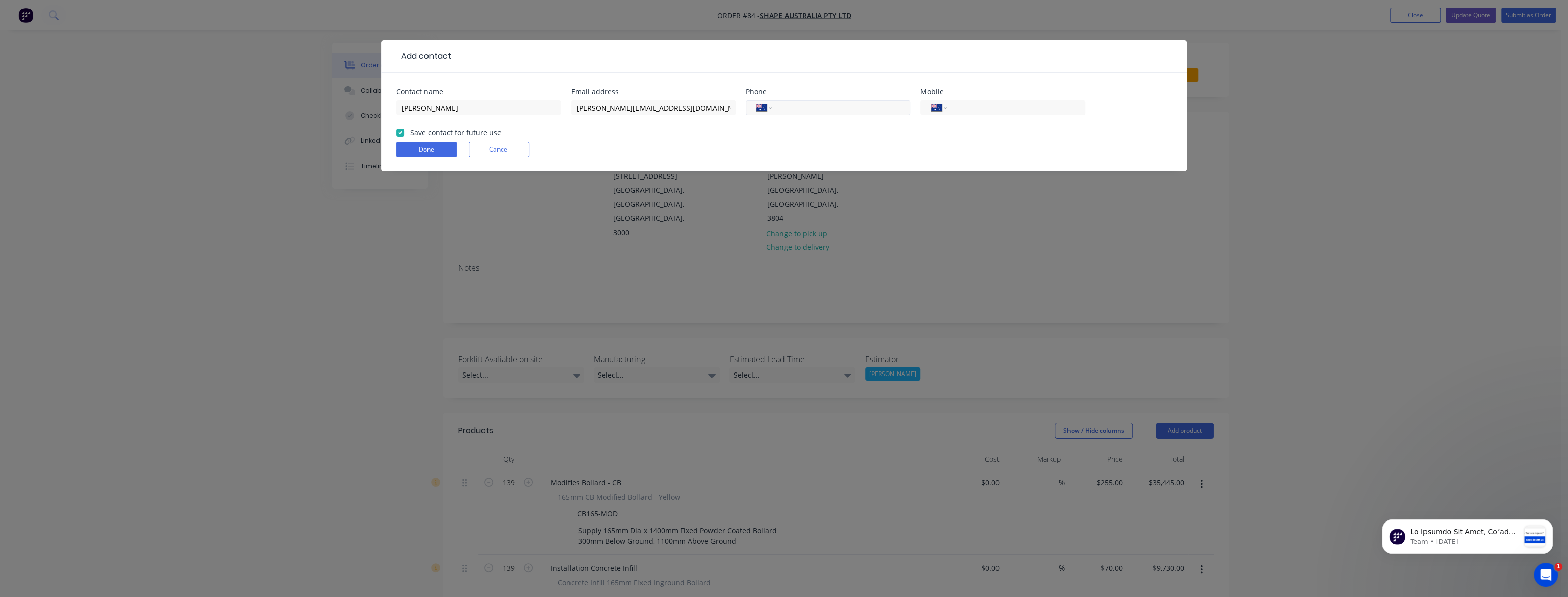
paste input "[PHONE_NUMBER]"
type input "[PHONE_NUMBER]"
click at [787, 133] on form "Contact name [PERSON_NAME] Email address [PERSON_NAME][EMAIL_ADDRESS][DOMAIN_NA…" at bounding box center [784, 130] width 776 height 83
click at [422, 145] on button "Done" at bounding box center [426, 149] width 61 height 15
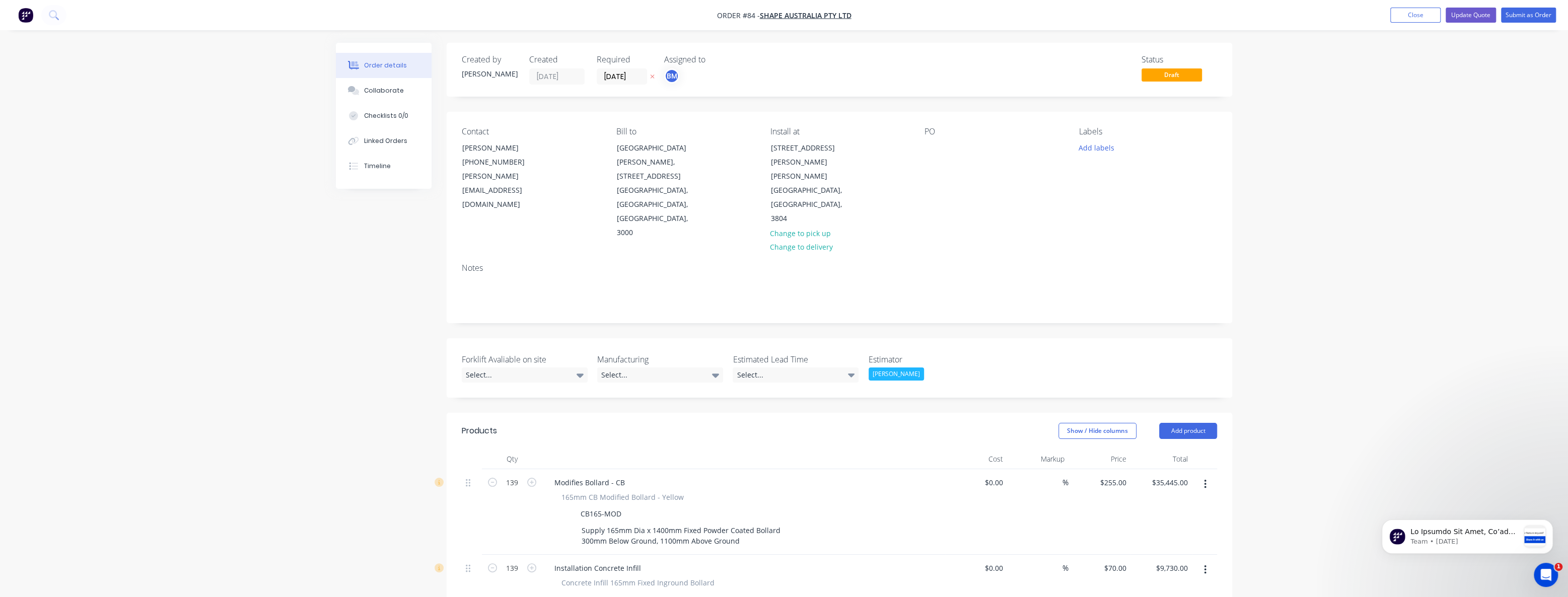
click at [1467, 13] on button "Update Quote" at bounding box center [1471, 15] width 50 height 15
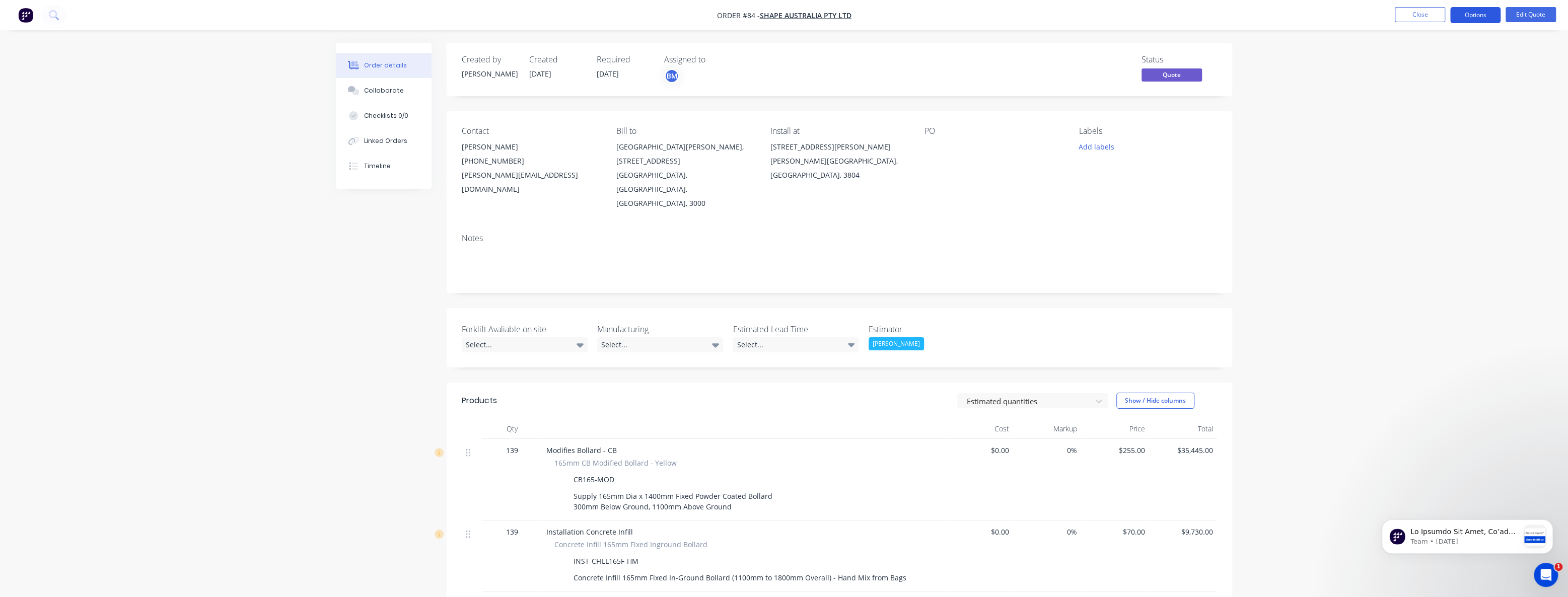
click at [1465, 10] on button "Options" at bounding box center [1476, 15] width 50 height 16
click at [1405, 59] on div "Quote" at bounding box center [1445, 61] width 93 height 15
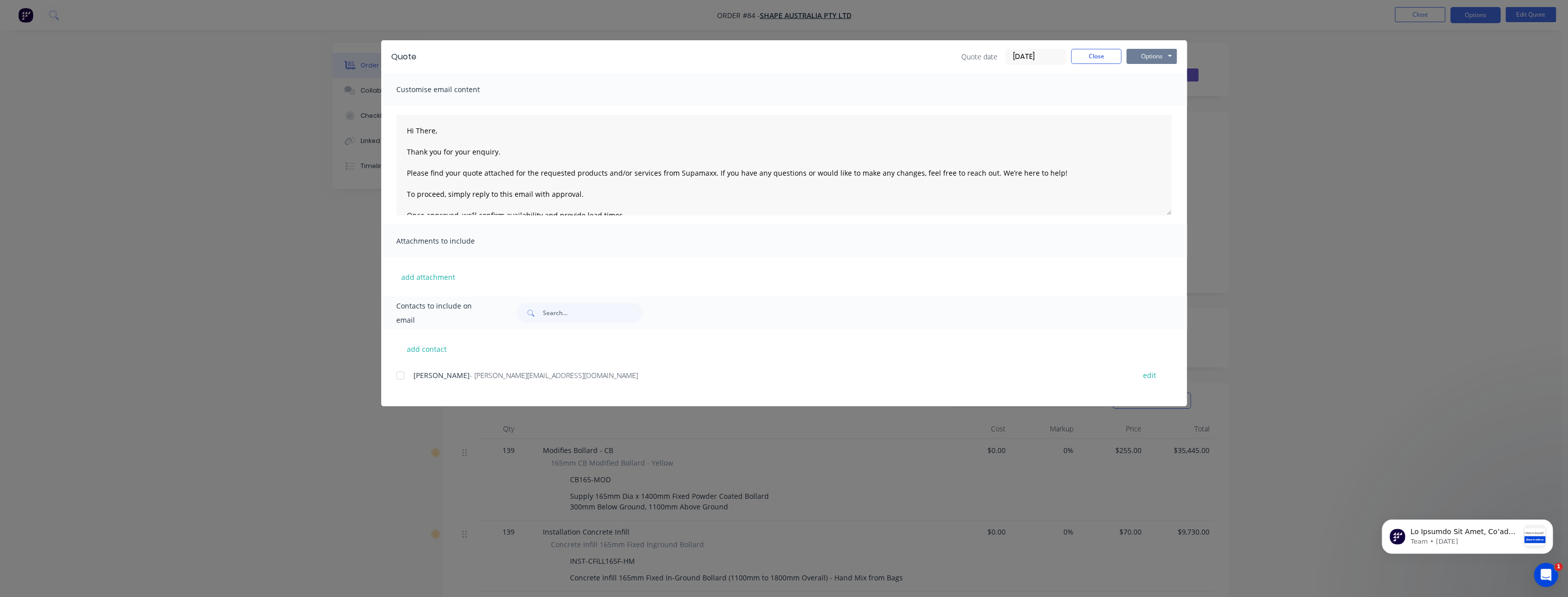
click at [1147, 58] on button "Options" at bounding box center [1152, 56] width 50 height 15
click at [1145, 71] on button "Preview" at bounding box center [1158, 74] width 64 height 16
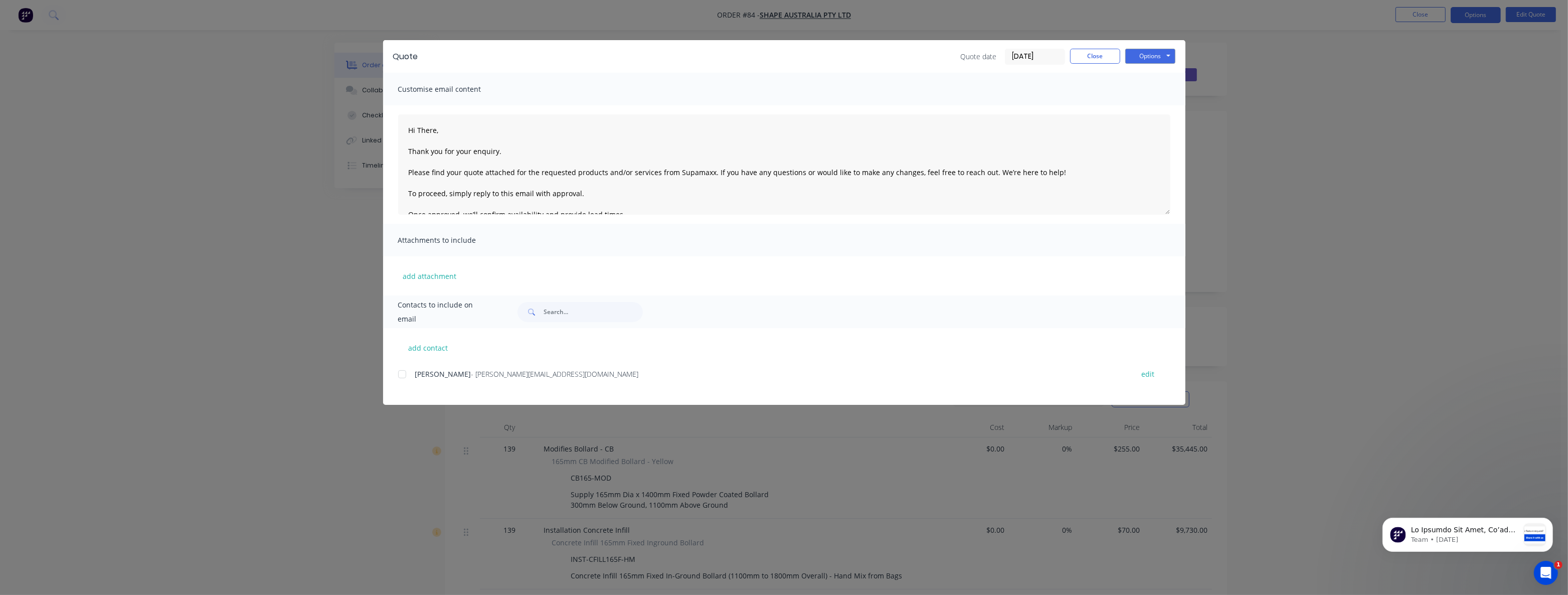
type textarea "Hi There, Thank you for your enquiry. Please find your quote attached for the r…"
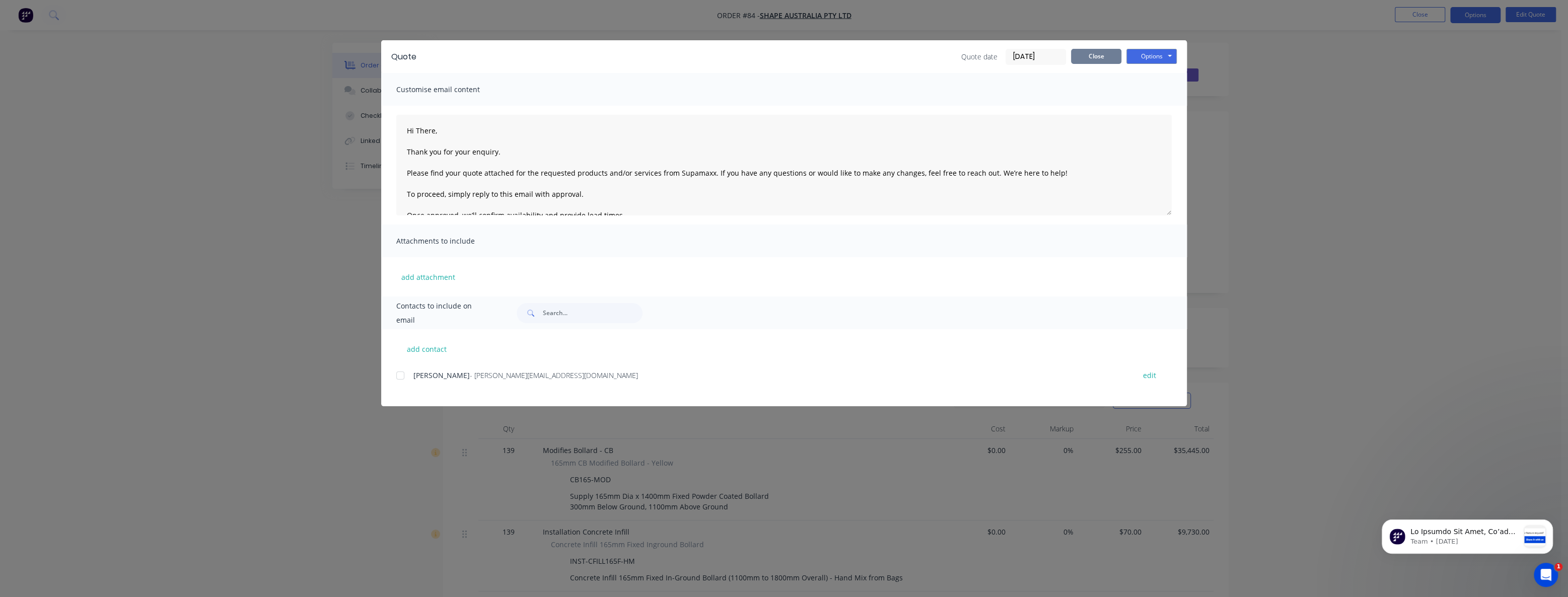
click at [1078, 59] on button "Close" at bounding box center [1096, 56] width 50 height 15
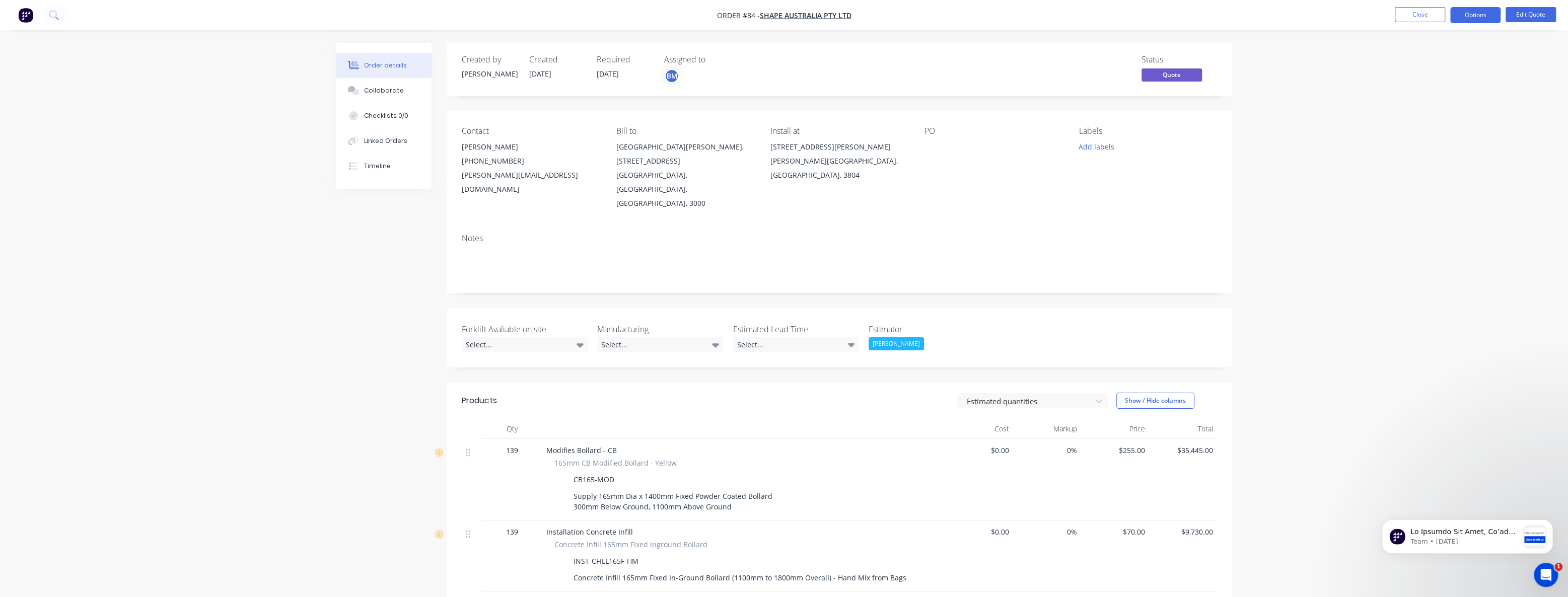
click at [172, 189] on div "Order details Collaborate Checklists 0/0 Linked Orders Timeline Order details C…" at bounding box center [784, 540] width 1568 height 1080
click at [23, 14] on img "button" at bounding box center [26, 15] width 15 height 15
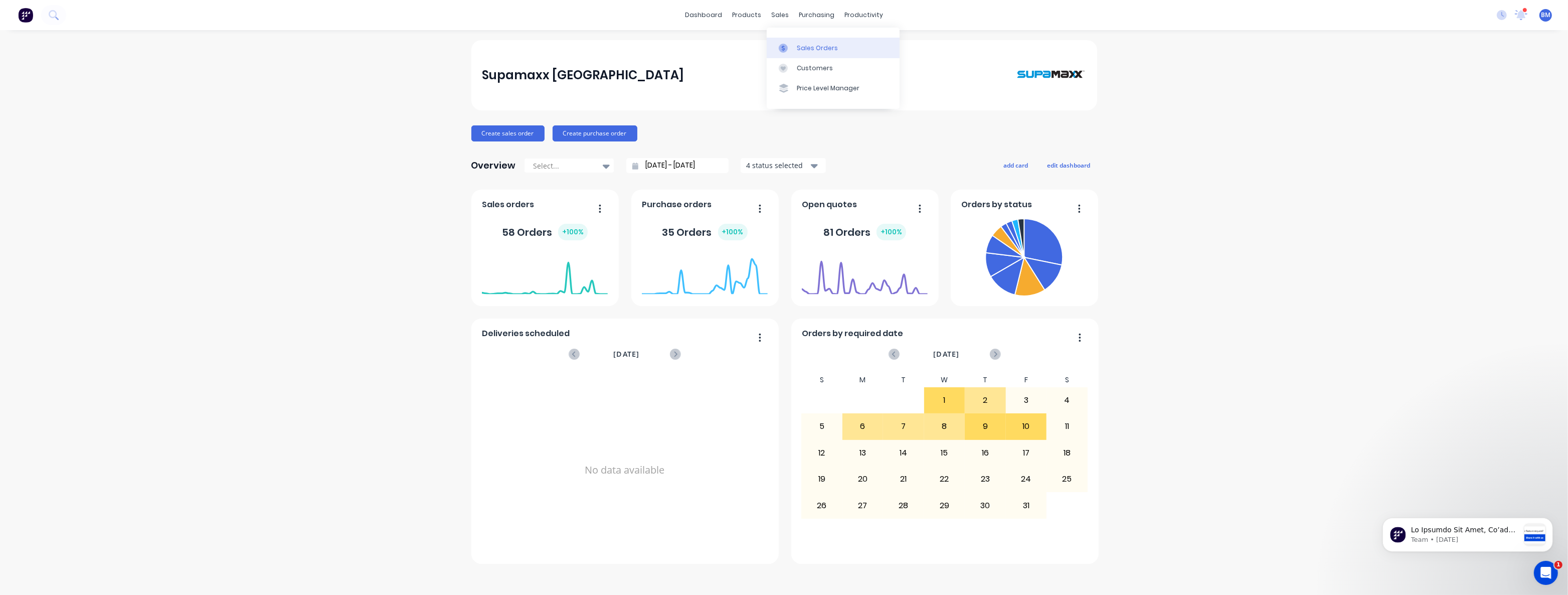
click at [802, 45] on div "Sales Orders" at bounding box center [817, 48] width 41 height 9
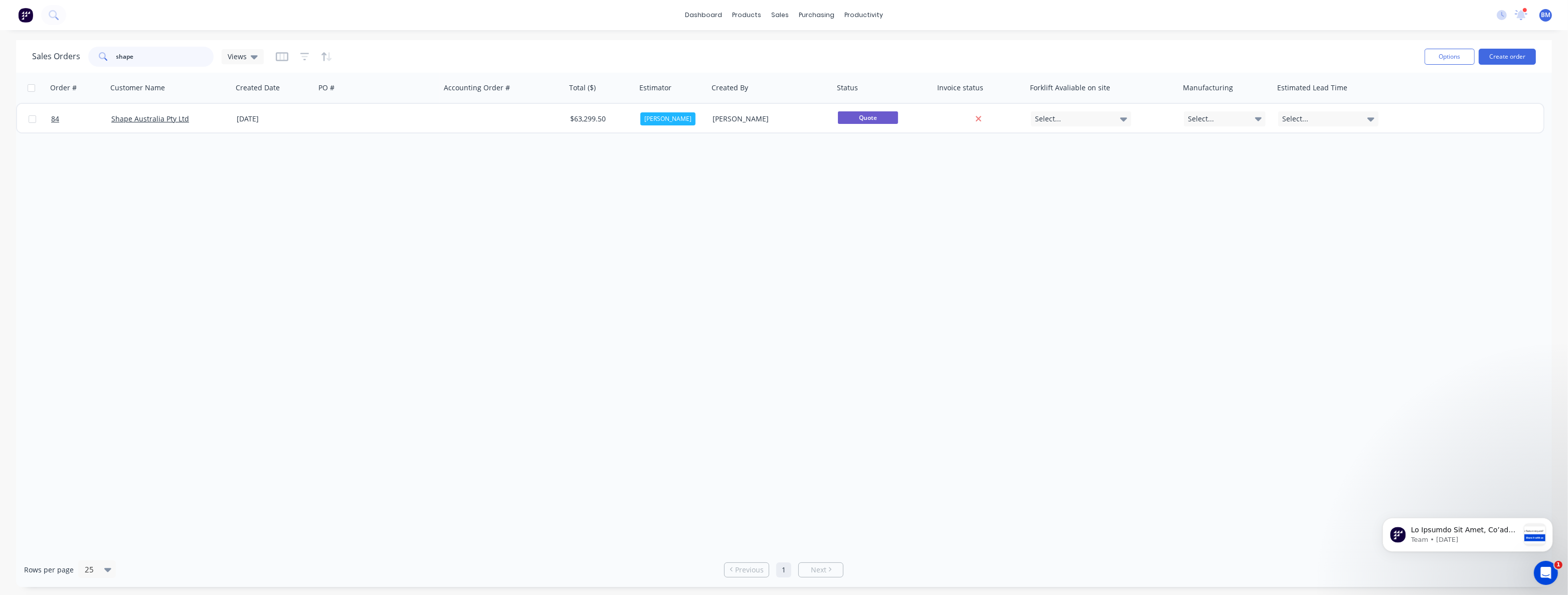
drag, startPoint x: 116, startPoint y: 58, endPoint x: 76, endPoint y: 62, distance: 40.2
click at [76, 62] on div "Sales Orders shape Views" at bounding box center [148, 57] width 232 height 20
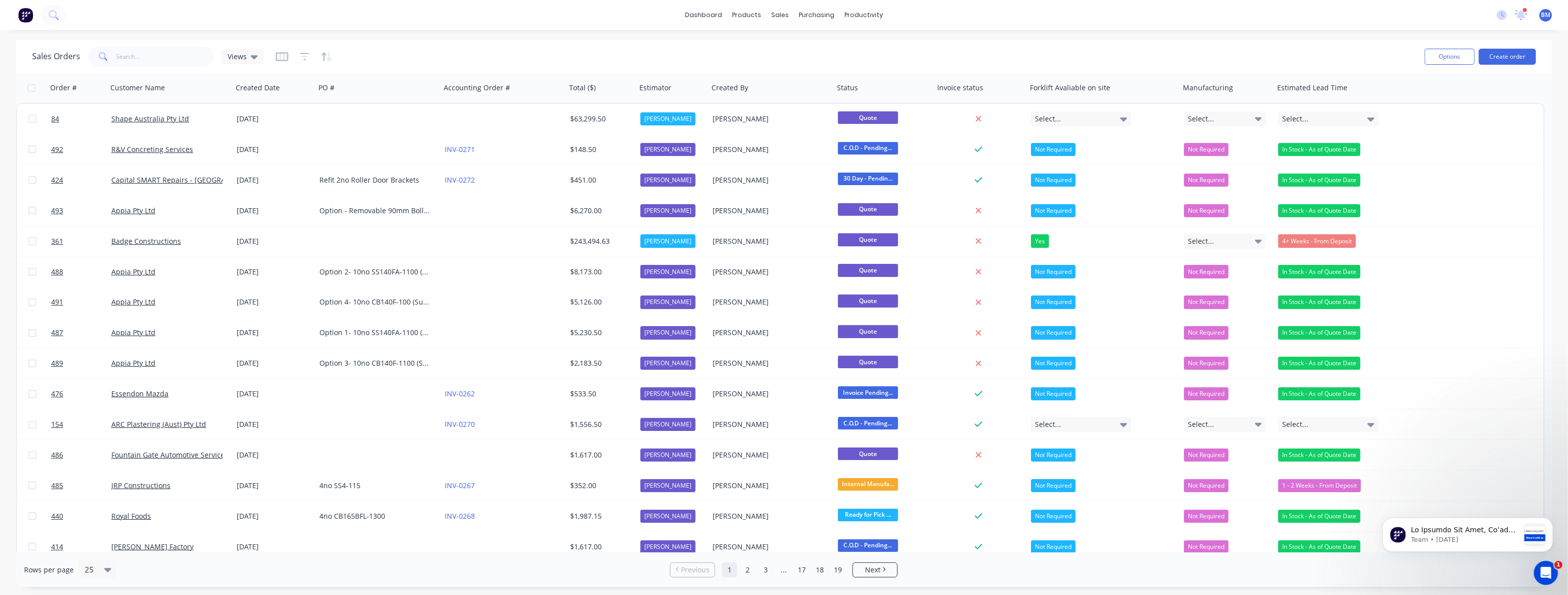
click at [403, 52] on div "Sales Orders Views" at bounding box center [724, 56] width 1384 height 24
click at [517, 41] on div "Sales Orders Views Options Create order" at bounding box center [783, 57] width 1536 height 33
click at [515, 40] on div "Sales Orders Views Options Create order" at bounding box center [783, 57] width 1536 height 33
